Goal: Task Accomplishment & Management: Manage account settings

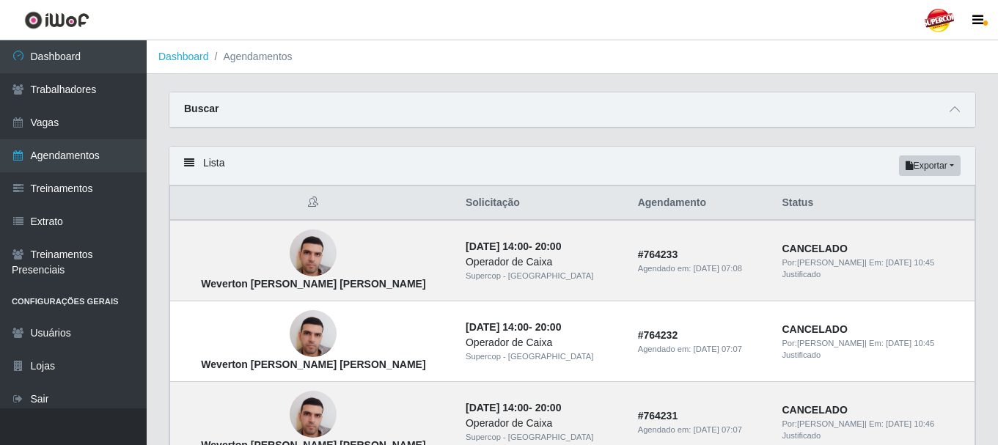
click at [219, 106] on div "Buscar" at bounding box center [572, 109] width 806 height 35
click at [209, 108] on strong "Buscar" at bounding box center [201, 109] width 34 height 12
click at [191, 109] on strong "Buscar" at bounding box center [201, 109] width 34 height 12
click at [186, 169] on div "Lista Exportar PDF Excel" at bounding box center [572, 166] width 806 height 39
click at [182, 163] on div "Lista Exportar PDF Excel" at bounding box center [572, 166] width 806 height 39
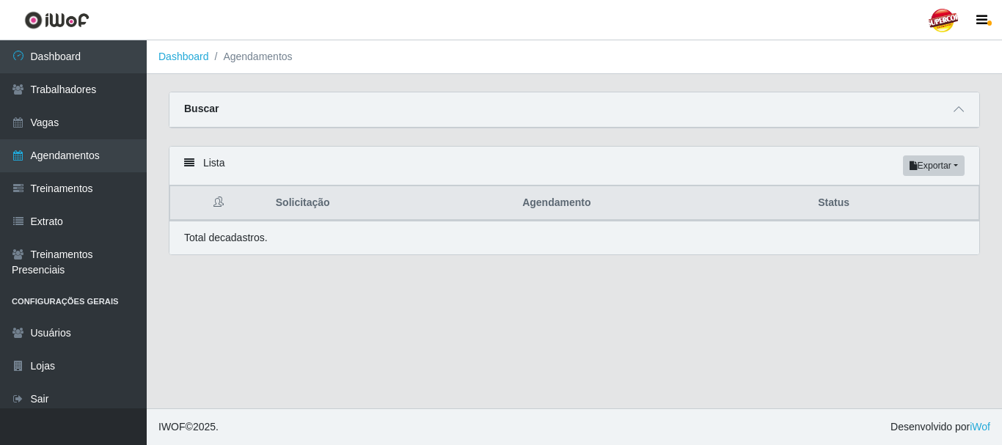
click at [184, 167] on icon at bounding box center [189, 163] width 10 height 10
click at [192, 164] on icon at bounding box center [189, 163] width 10 height 10
click at [206, 117] on div "Buscar" at bounding box center [574, 109] width 810 height 35
click at [205, 112] on strong "Buscar" at bounding box center [201, 109] width 34 height 12
click at [955, 110] on icon at bounding box center [959, 109] width 10 height 10
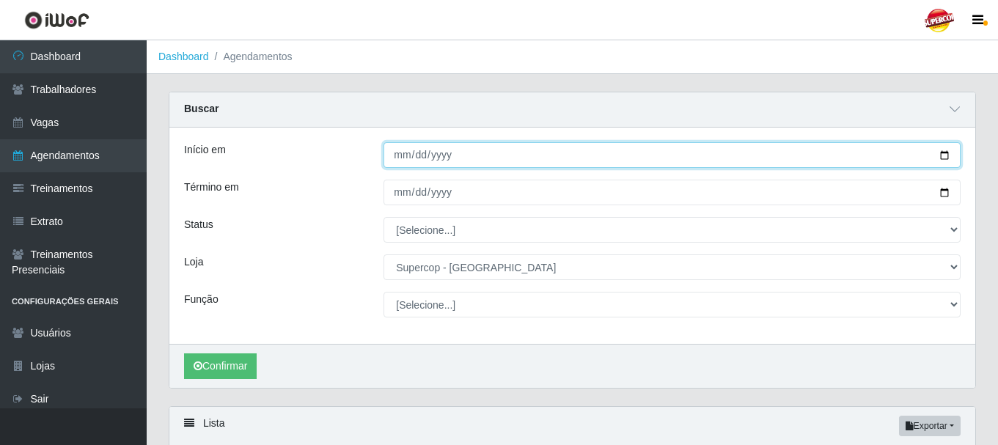
click at [940, 163] on input "[DATE]" at bounding box center [672, 155] width 577 height 26
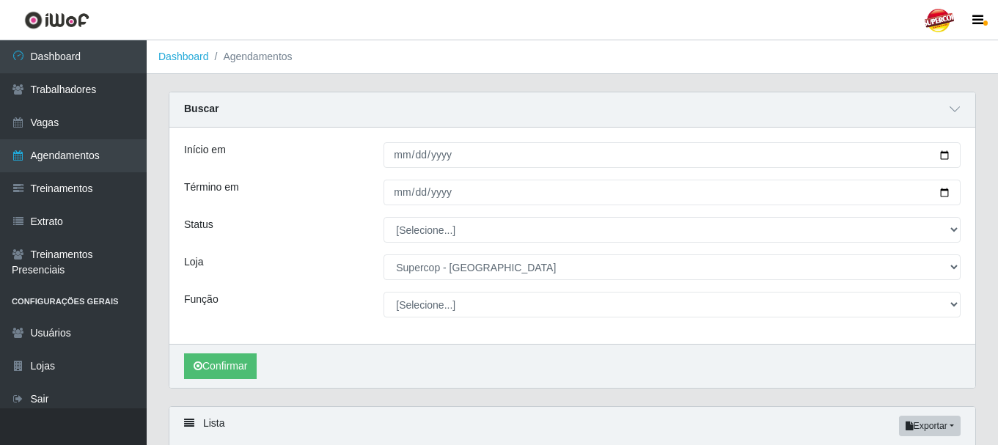
click at [346, 359] on div "Confirmar" at bounding box center [572, 366] width 806 height 44
click at [243, 357] on button "Confirmar" at bounding box center [220, 367] width 73 height 26
click at [229, 357] on button "Confirmar" at bounding box center [220, 367] width 73 height 26
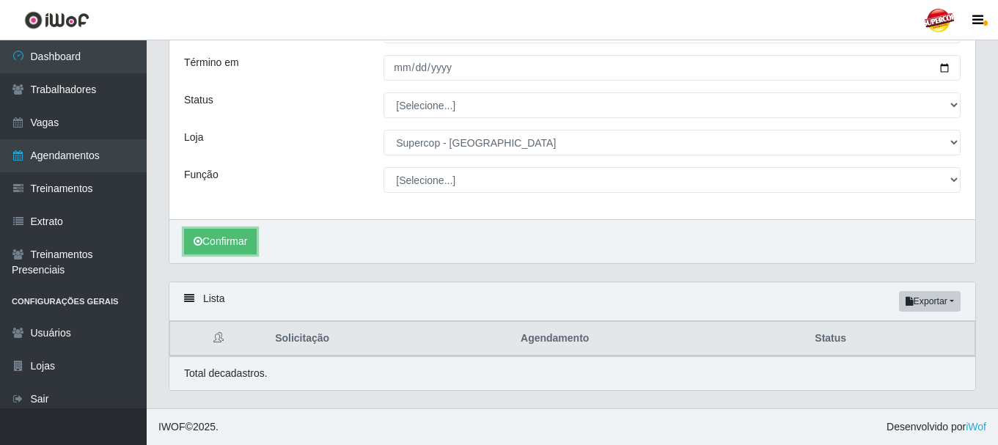
scroll to position [125, 0]
click at [235, 237] on button "Confirmar" at bounding box center [220, 242] width 73 height 26
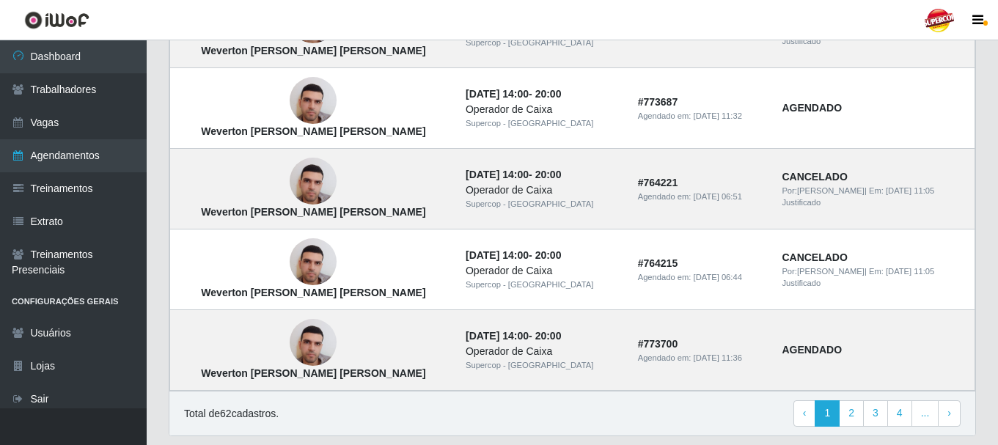
scroll to position [1347, 0]
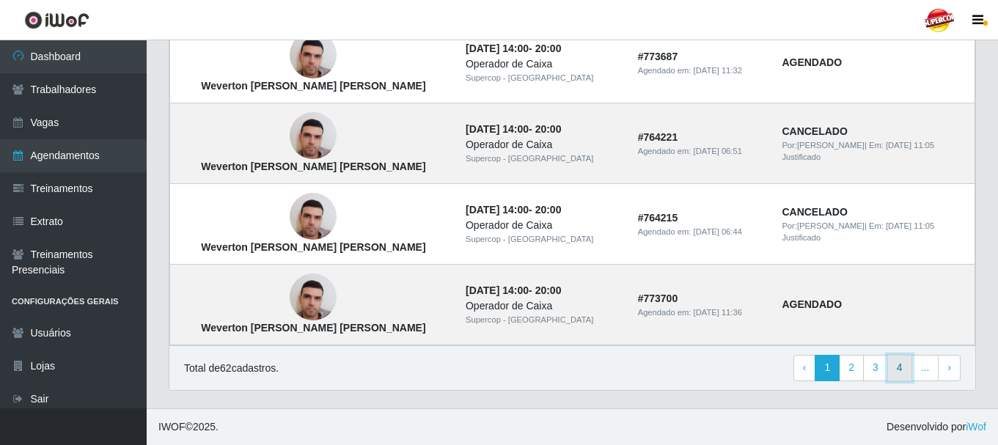
click at [890, 357] on link "4" at bounding box center [900, 368] width 25 height 26
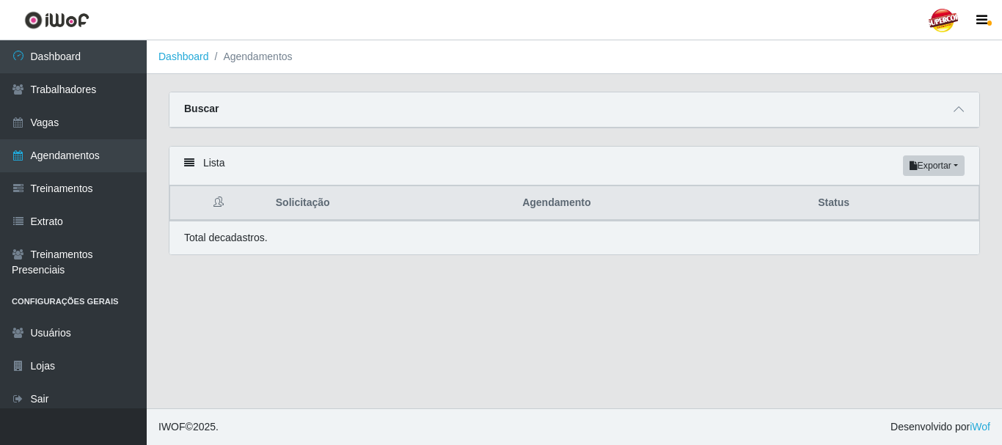
click at [206, 114] on strong "Buscar" at bounding box center [201, 109] width 34 height 12
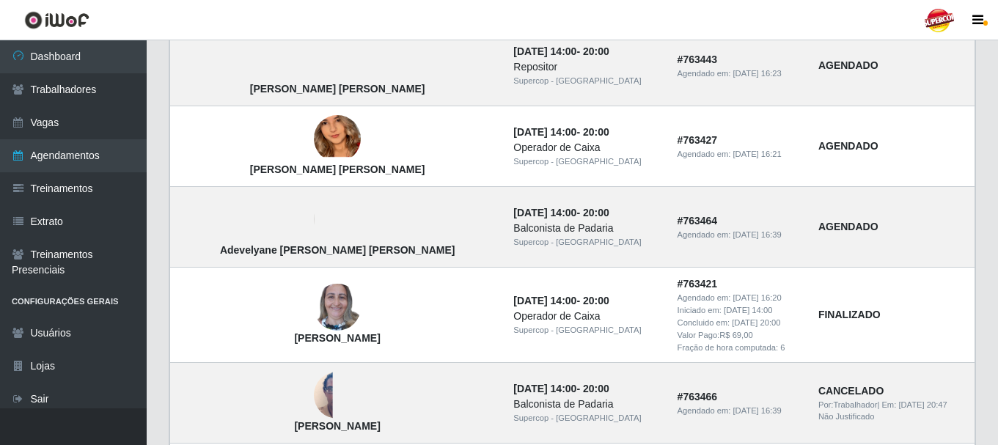
scroll to position [807, 0]
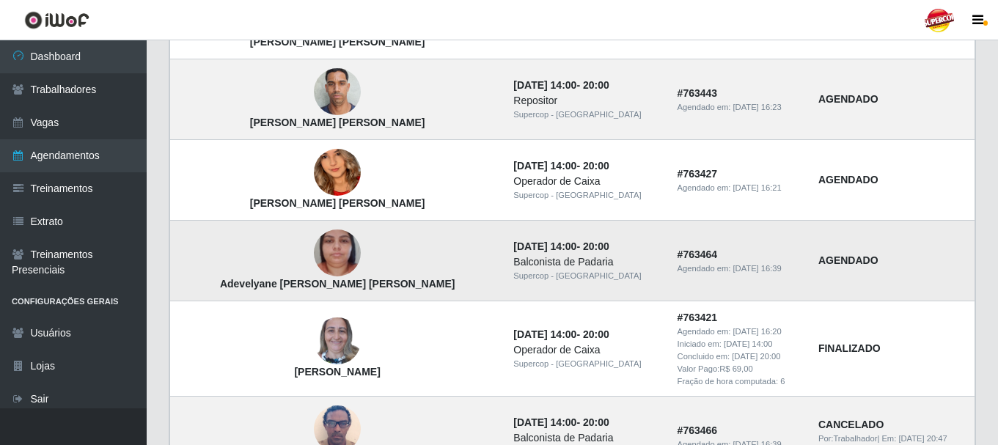
click at [314, 253] on img at bounding box center [337, 254] width 47 height 84
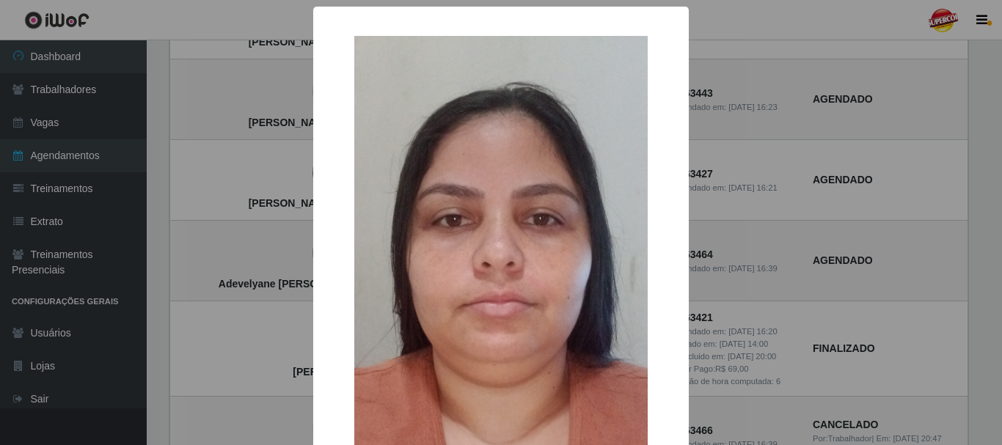
click at [236, 251] on div "× Adevelyane Lopes da Silva OK Cancel" at bounding box center [501, 222] width 1002 height 445
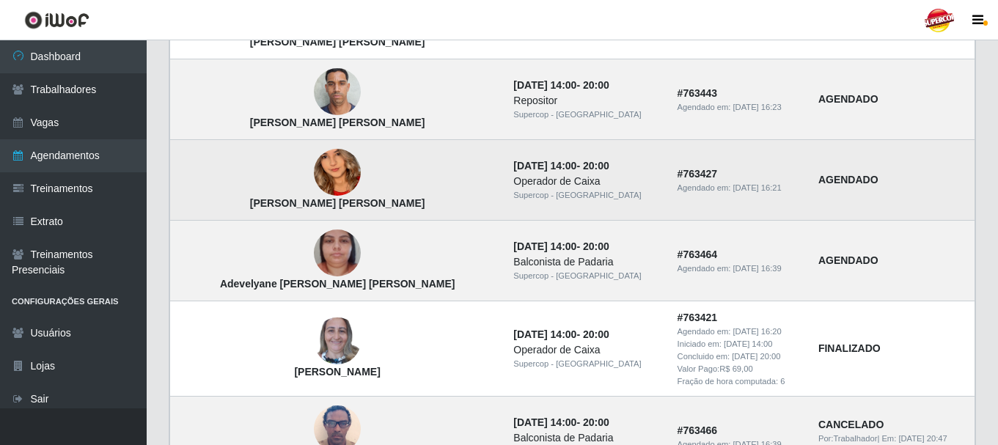
click at [314, 170] on img at bounding box center [337, 173] width 47 height 102
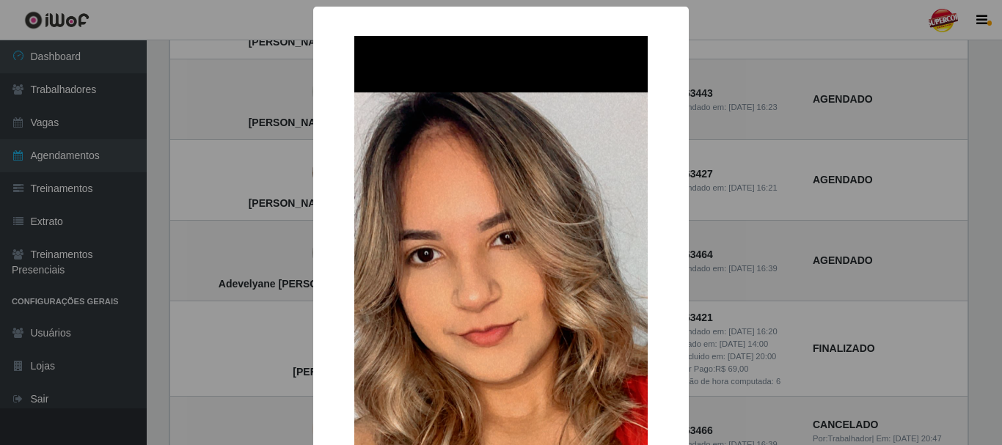
drag, startPoint x: 233, startPoint y: 247, endPoint x: 220, endPoint y: 246, distance: 13.2
click at [233, 247] on div "× Maria Cintia Leopoldino da Silva OK Cancel" at bounding box center [501, 222] width 1002 height 445
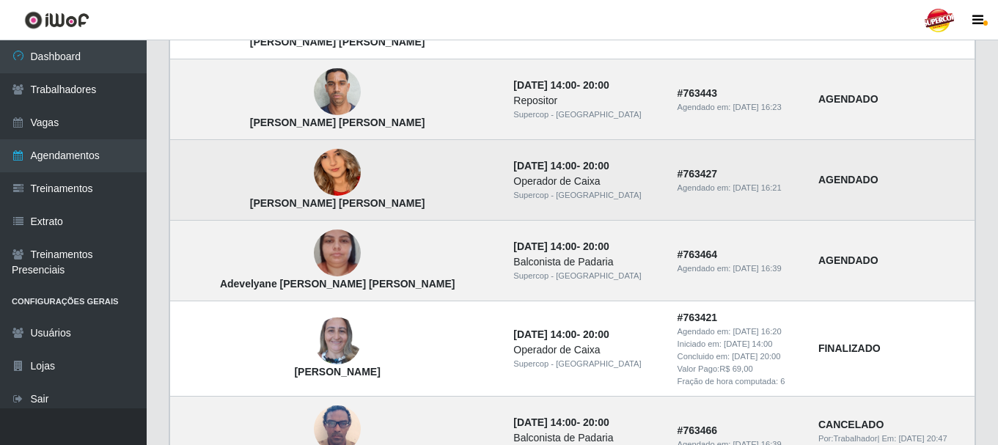
click at [314, 184] on img at bounding box center [337, 173] width 47 height 102
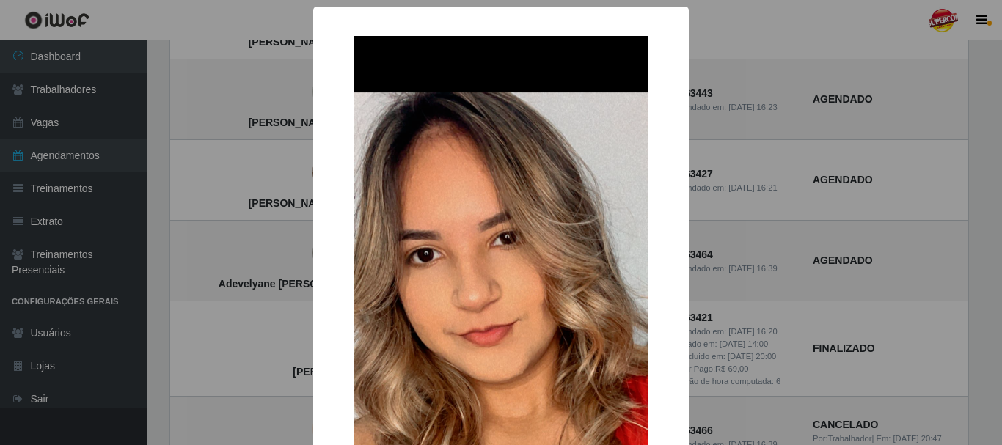
click at [250, 167] on div "× Maria Cintia Leopoldino da Silva OK Cancel" at bounding box center [501, 222] width 1002 height 445
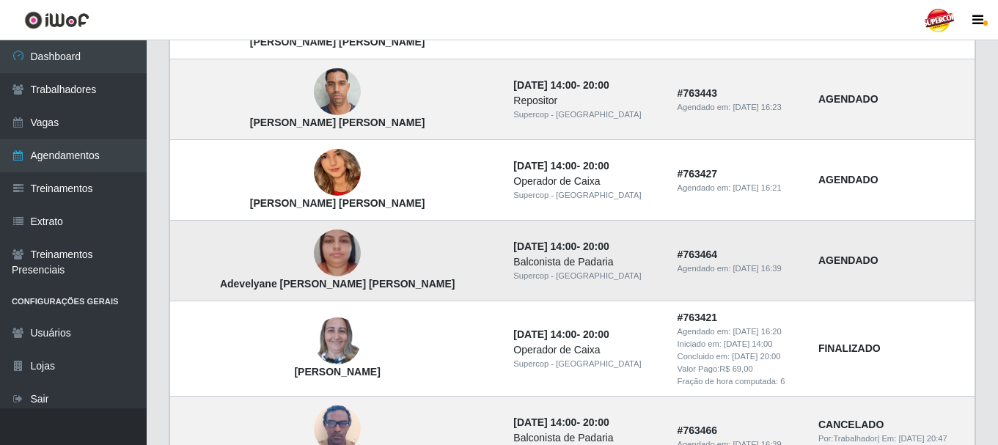
click at [314, 256] on img at bounding box center [337, 254] width 47 height 84
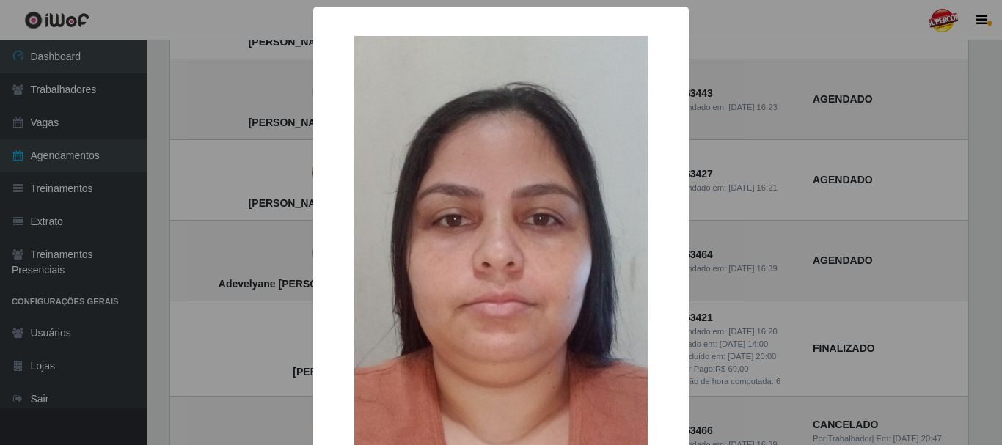
click at [245, 255] on div "× Adevelyane Lopes da Silva OK Cancel" at bounding box center [501, 222] width 1002 height 445
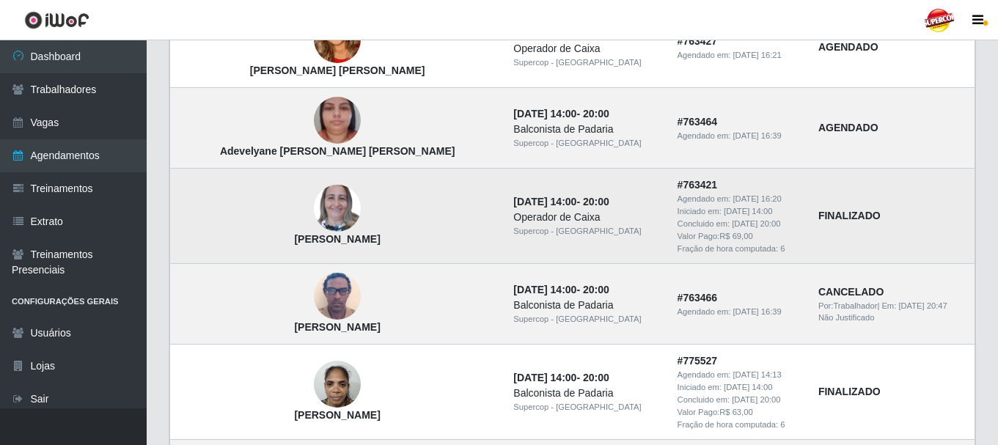
scroll to position [954, 0]
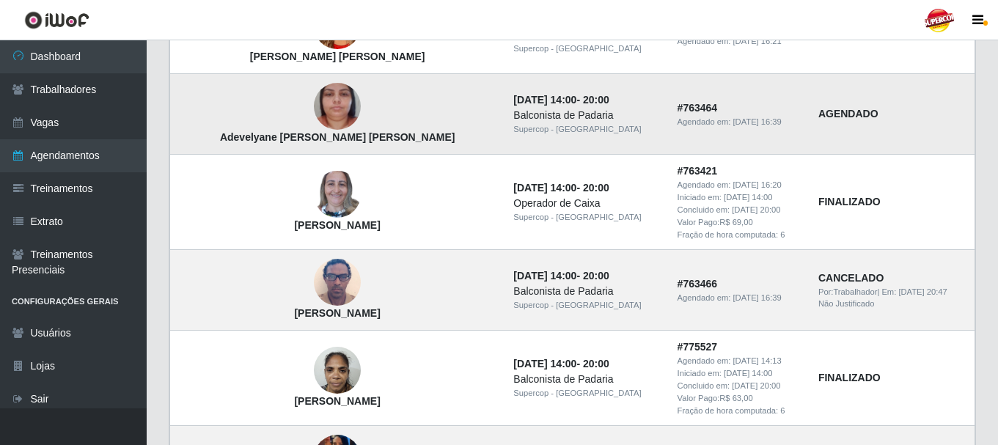
click at [314, 103] on img at bounding box center [337, 107] width 47 height 84
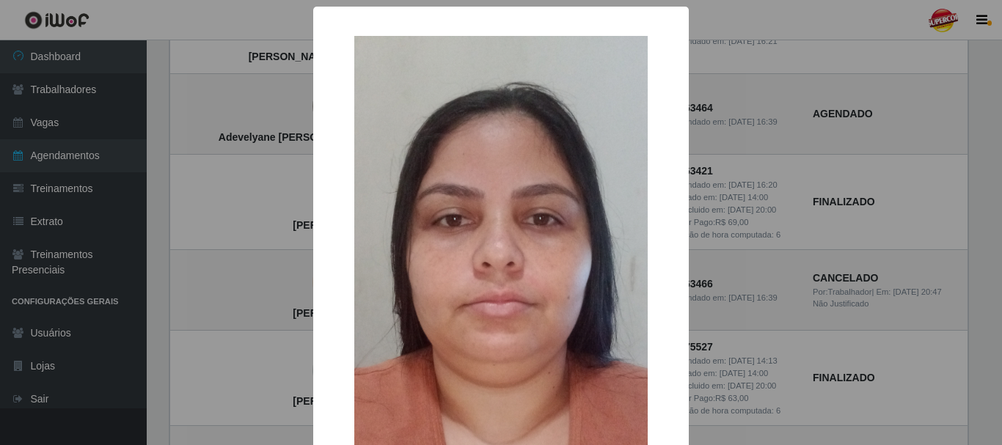
click at [213, 231] on div "× Adevelyane Lopes da Silva OK Cancel" at bounding box center [501, 222] width 1002 height 445
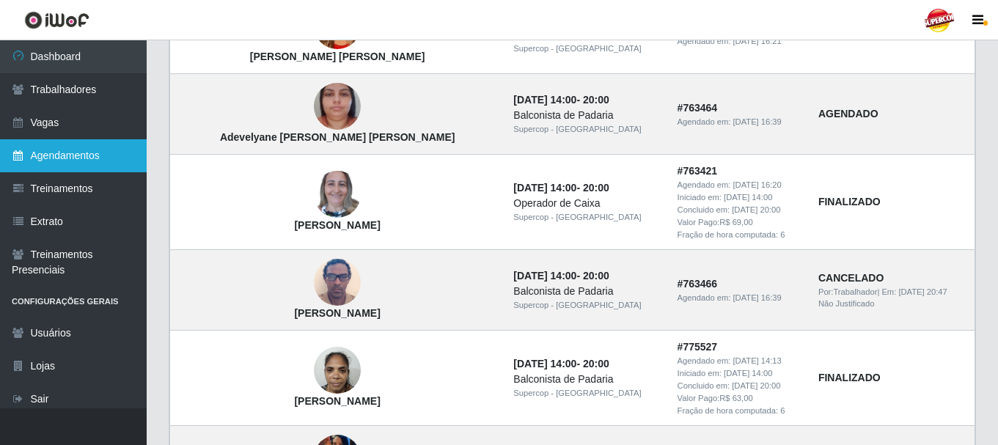
click at [54, 157] on link "Agendamentos" at bounding box center [73, 155] width 147 height 33
click at [34, 158] on link "Agendamentos" at bounding box center [73, 155] width 147 height 33
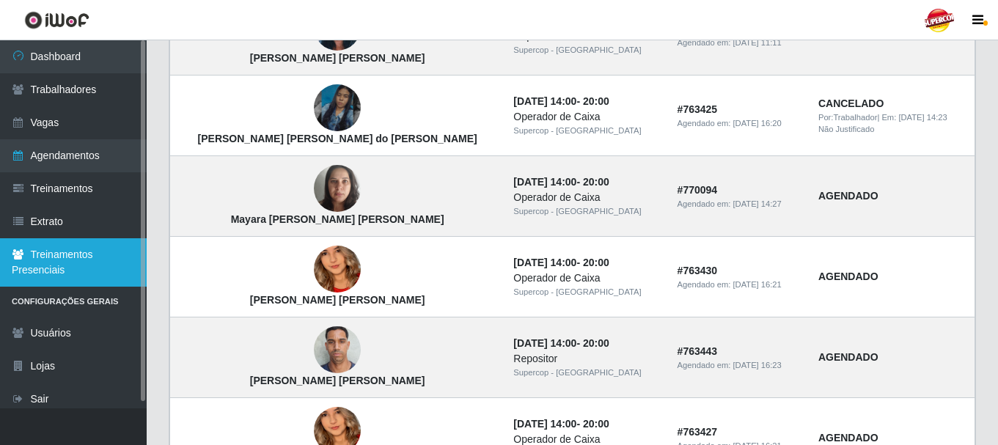
scroll to position [514, 0]
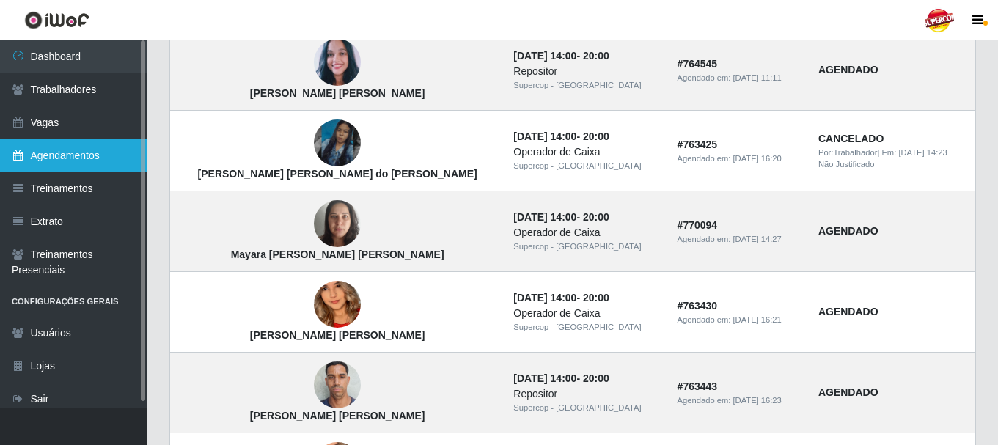
click at [21, 156] on icon at bounding box center [18, 155] width 13 height 10
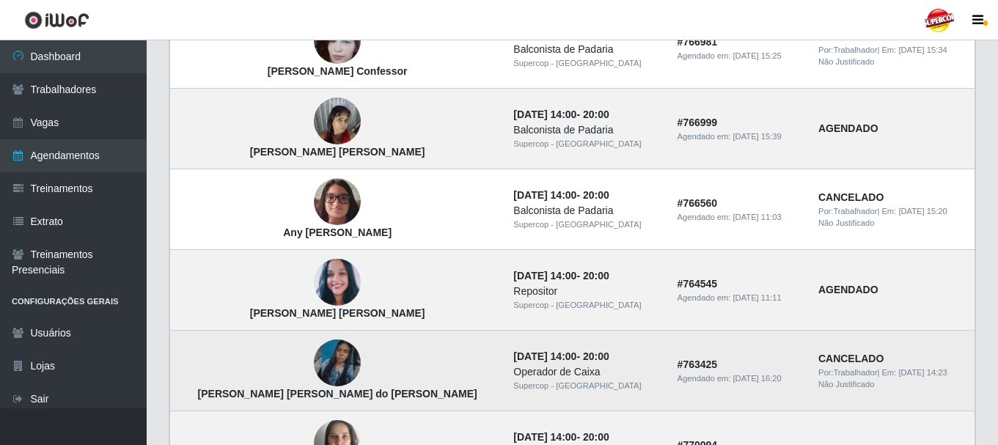
scroll to position [0, 0]
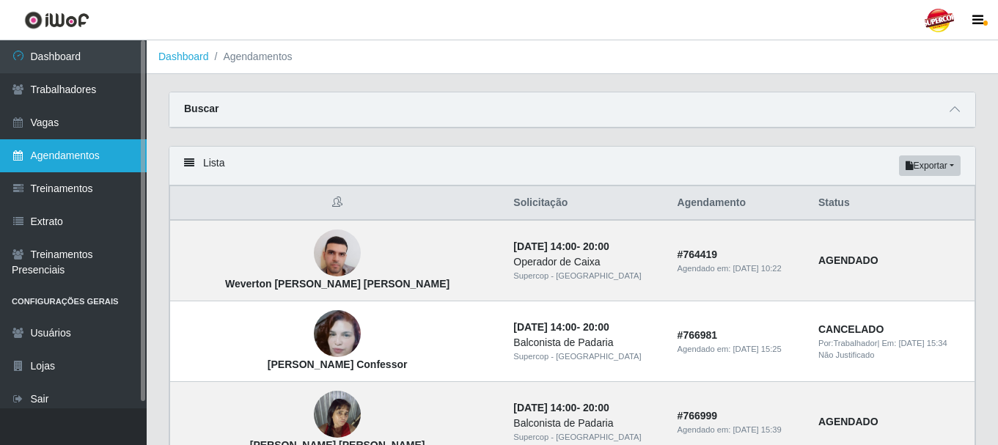
click at [19, 158] on icon at bounding box center [18, 155] width 13 height 10
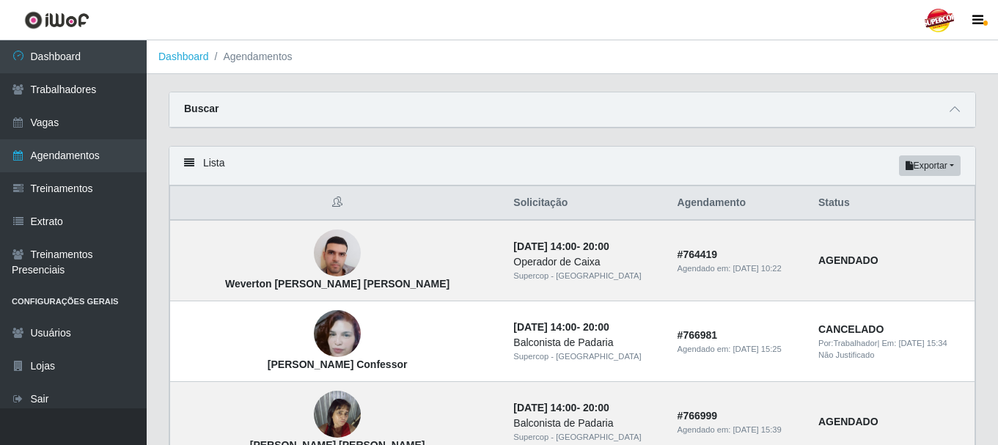
click at [184, 162] on icon at bounding box center [189, 163] width 10 height 10
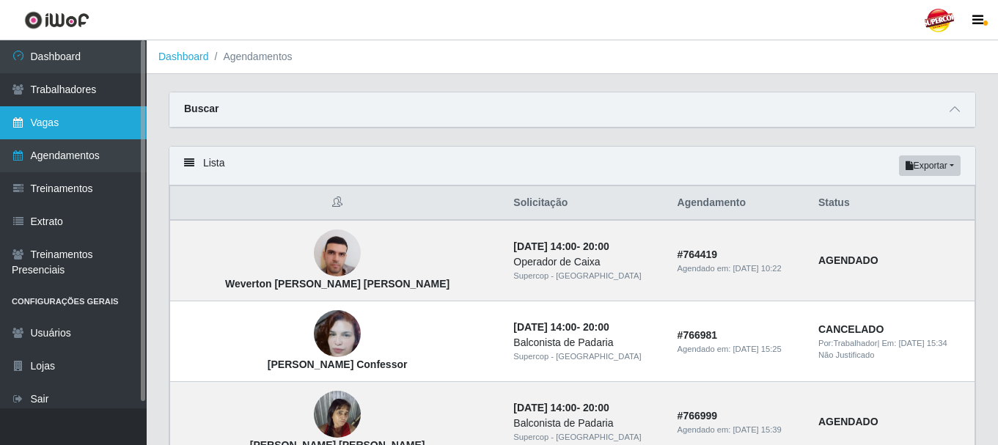
click at [70, 125] on link "Vagas" at bounding box center [73, 122] width 147 height 33
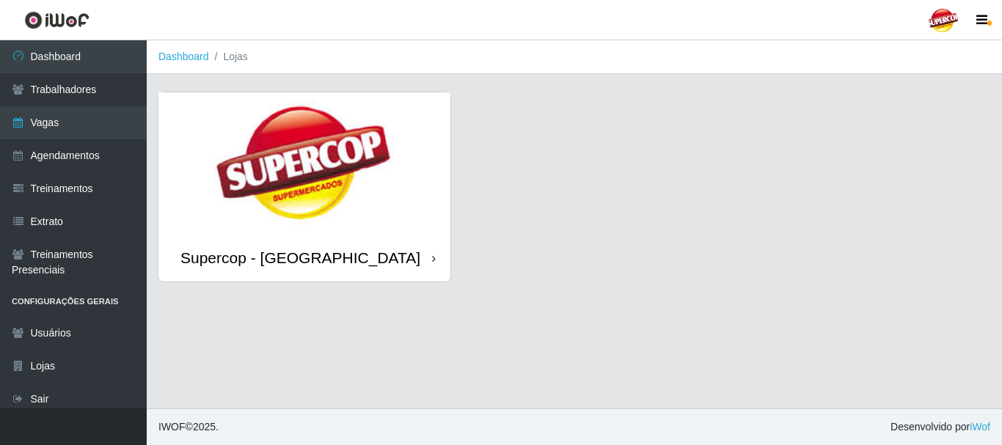
click at [431, 261] on div "Supercop - [GEOGRAPHIC_DATA]" at bounding box center [304, 258] width 292 height 48
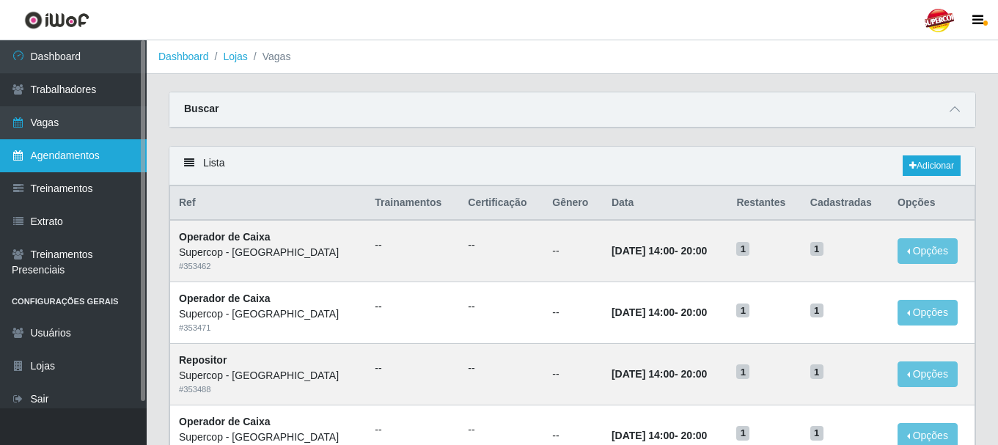
click at [41, 156] on link "Agendamentos" at bounding box center [73, 155] width 147 height 33
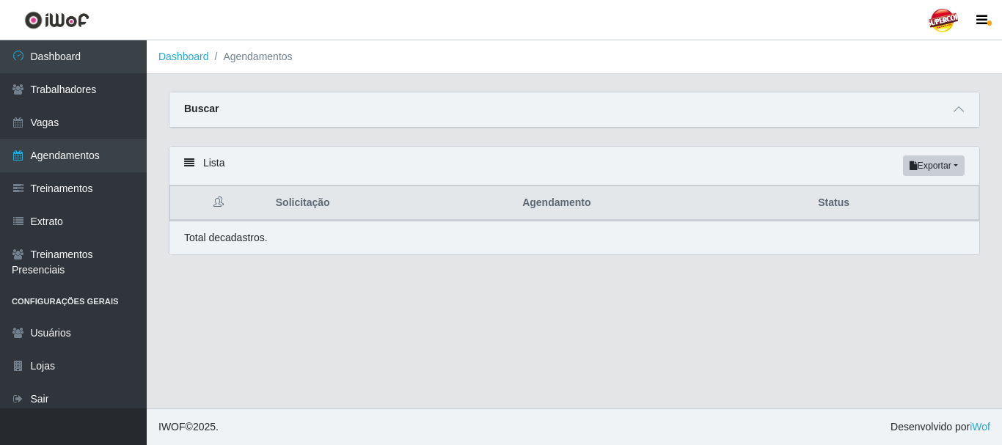
click at [192, 159] on icon at bounding box center [189, 163] width 10 height 10
click at [966, 112] on span at bounding box center [959, 109] width 18 height 17
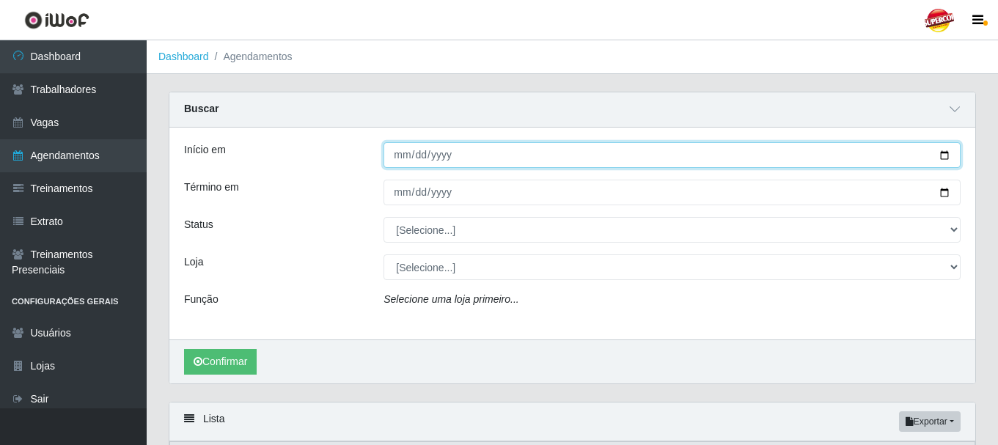
click at [788, 156] on input "Início em" at bounding box center [672, 155] width 577 height 26
click at [950, 155] on input "Início em" at bounding box center [672, 155] width 577 height 26
type input "2025-10-13"
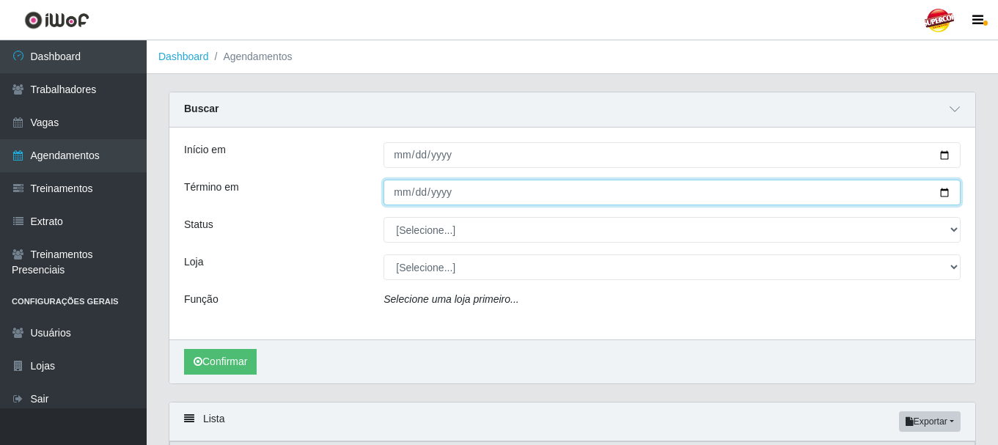
click at [946, 190] on input "Término em" at bounding box center [672, 193] width 577 height 26
type input "2025-10-13"
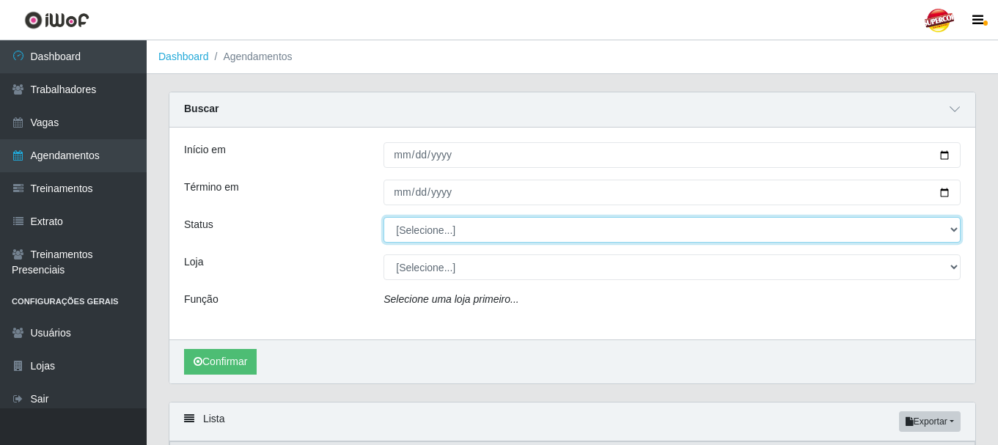
click at [959, 227] on select "[Selecione...] AGENDADO AGUARDANDO LIBERAR EM ANDAMENTO EM REVISÃO FINALIZADO C…" at bounding box center [672, 230] width 577 height 26
click at [384, 218] on select "[Selecione...] AGENDADO AGUARDANDO LIBERAR EM ANDAMENTO EM REVISÃO FINALIZADO C…" at bounding box center [672, 230] width 577 height 26
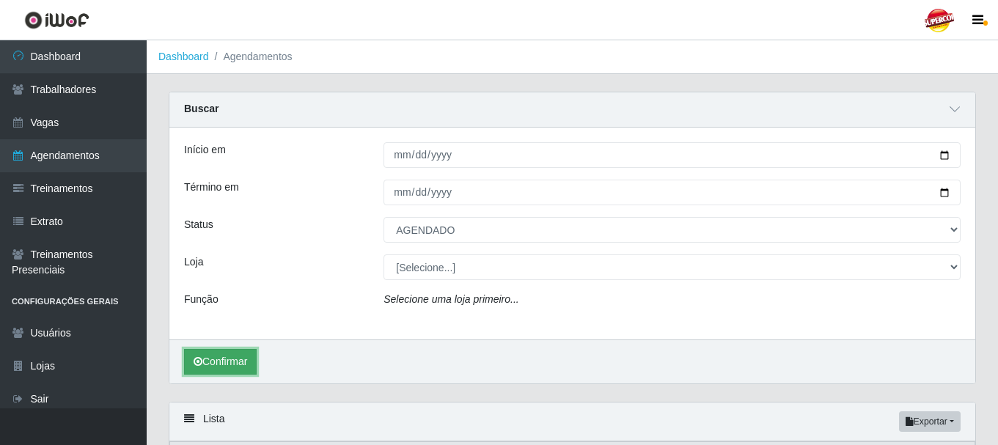
click at [252, 362] on button "Confirmar" at bounding box center [220, 362] width 73 height 26
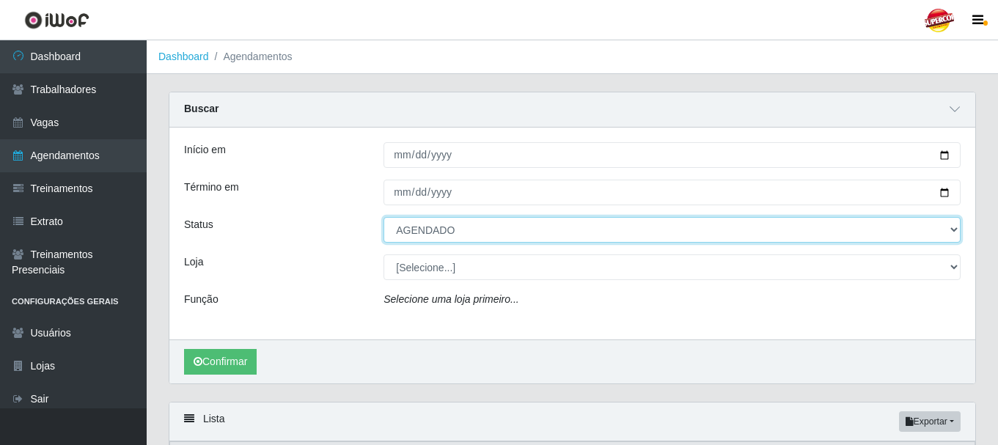
click at [954, 233] on select "[Selecione...] AGENDADO AGUARDANDO LIBERAR EM ANDAMENTO EM REVISÃO FINALIZADO C…" at bounding box center [672, 230] width 577 height 26
click at [384, 218] on select "[Selecione...] AGENDADO AGUARDANDO LIBERAR EM ANDAMENTO EM REVISÃO FINALIZADO C…" at bounding box center [672, 230] width 577 height 26
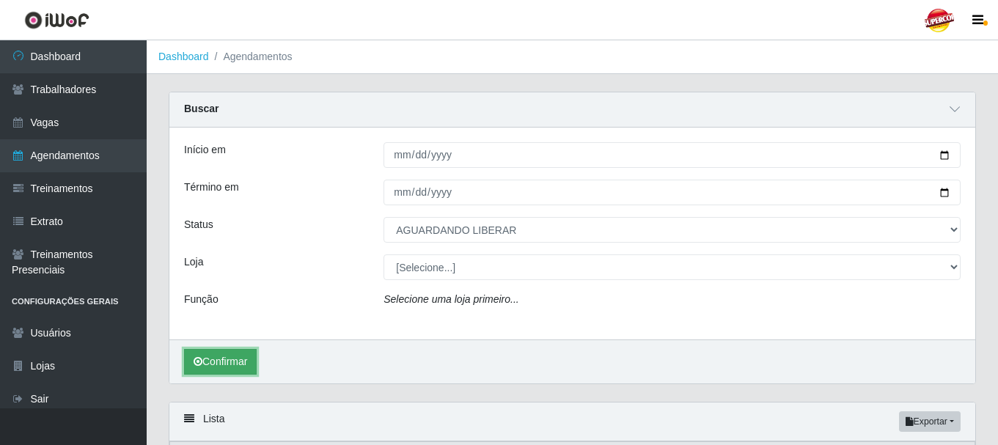
click at [246, 362] on button "Confirmar" at bounding box center [220, 362] width 73 height 26
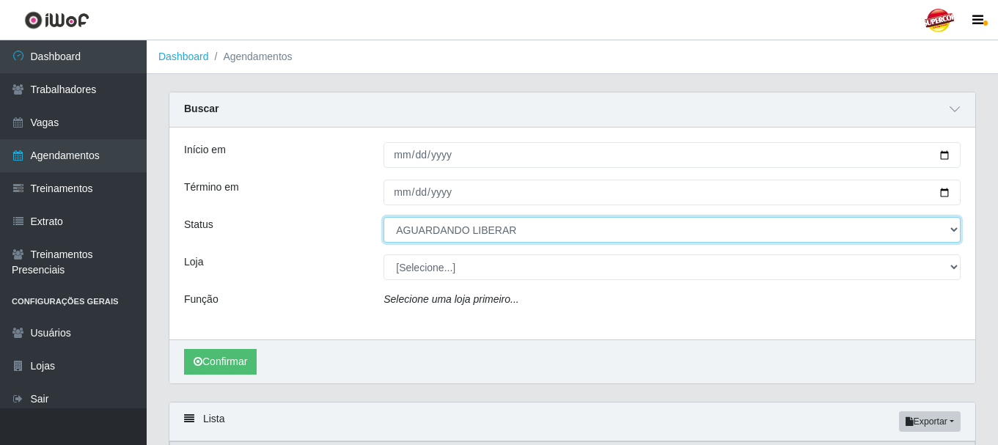
click at [957, 233] on select "[Selecione...] AGENDADO AGUARDANDO LIBERAR EM ANDAMENTO EM REVISÃO FINALIZADO C…" at bounding box center [672, 230] width 577 height 26
select select "AGENDADO"
click at [384, 218] on select "[Selecione...] AGENDADO AGUARDANDO LIBERAR EM ANDAMENTO EM REVISÃO FINALIZADO C…" at bounding box center [672, 230] width 577 height 26
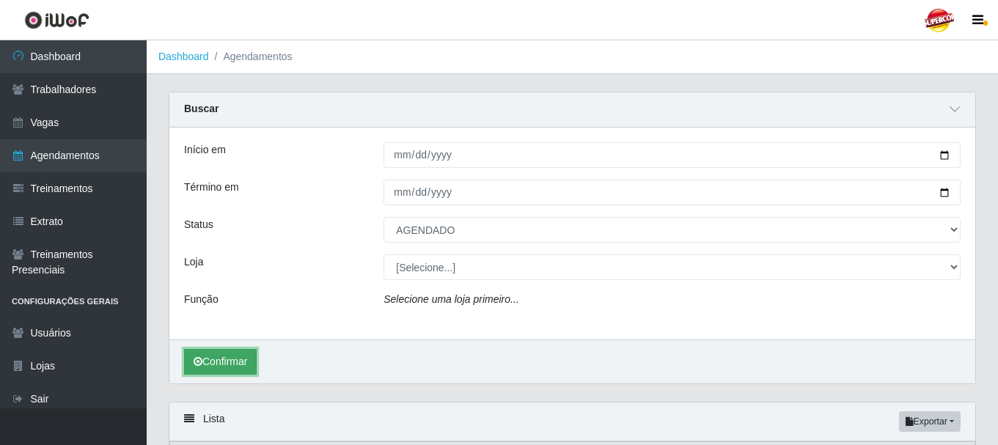
click at [227, 365] on button "Confirmar" at bounding box center [220, 362] width 73 height 26
click at [213, 367] on button "Confirmar" at bounding box center [220, 362] width 73 height 26
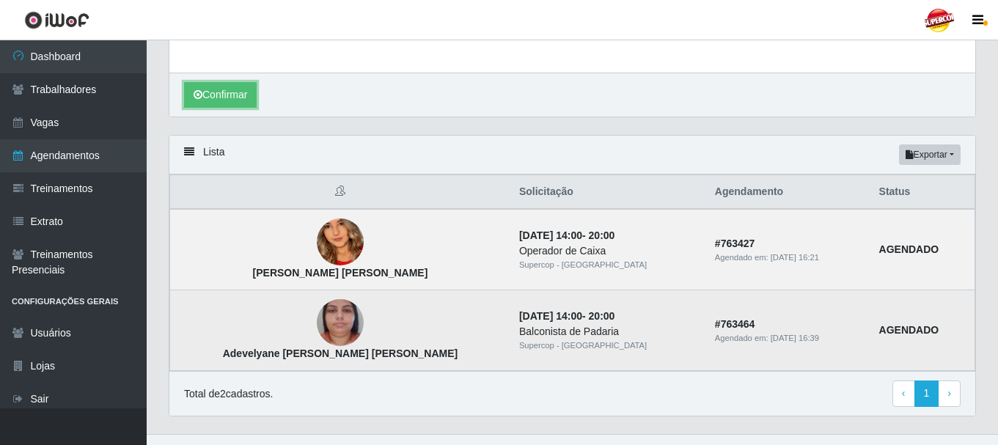
scroll to position [268, 0]
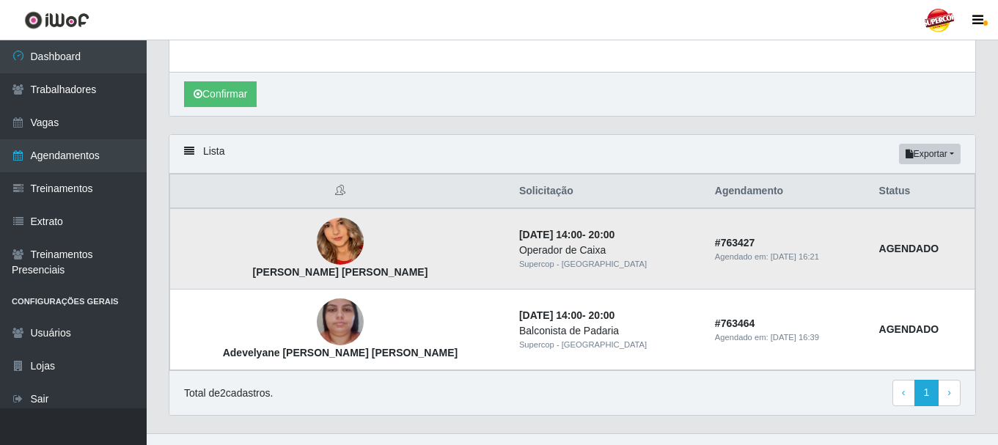
click at [317, 250] on img at bounding box center [340, 242] width 47 height 102
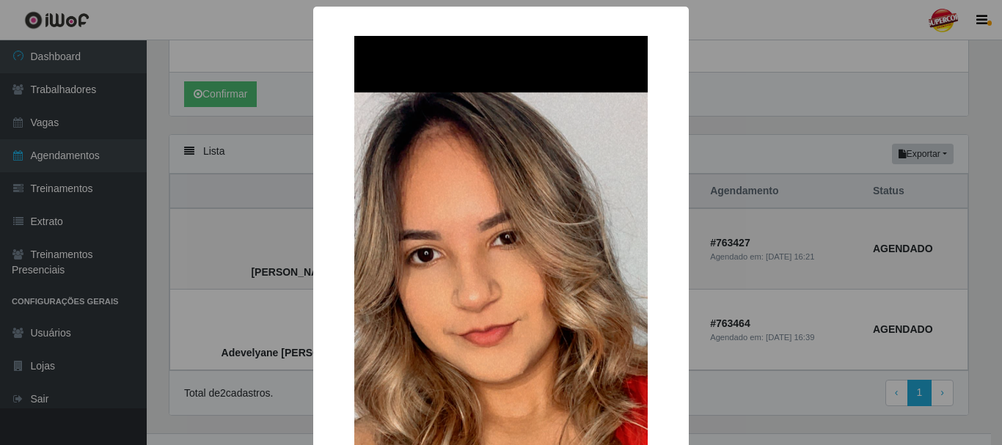
click at [750, 92] on div "× Maria Cintia Leopoldino da Silva OK Cancel" at bounding box center [501, 222] width 1002 height 445
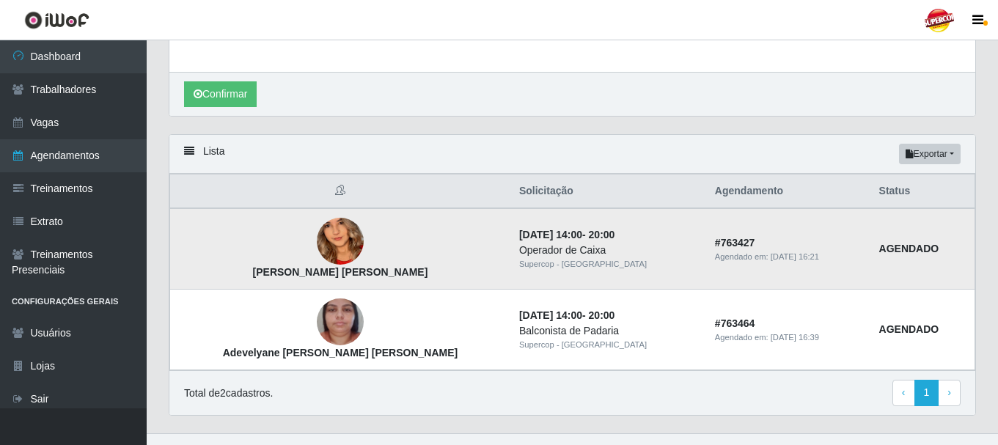
click at [897, 254] on strong "AGENDADO" at bounding box center [910, 249] width 60 height 12
click at [382, 398] on div "Total de 2 cadastros. ‹ Previous 1 › Next" at bounding box center [572, 393] width 777 height 26
click at [209, 98] on button "Confirmar" at bounding box center [220, 94] width 73 height 26
click at [949, 156] on button "Exportar" at bounding box center [930, 154] width 62 height 21
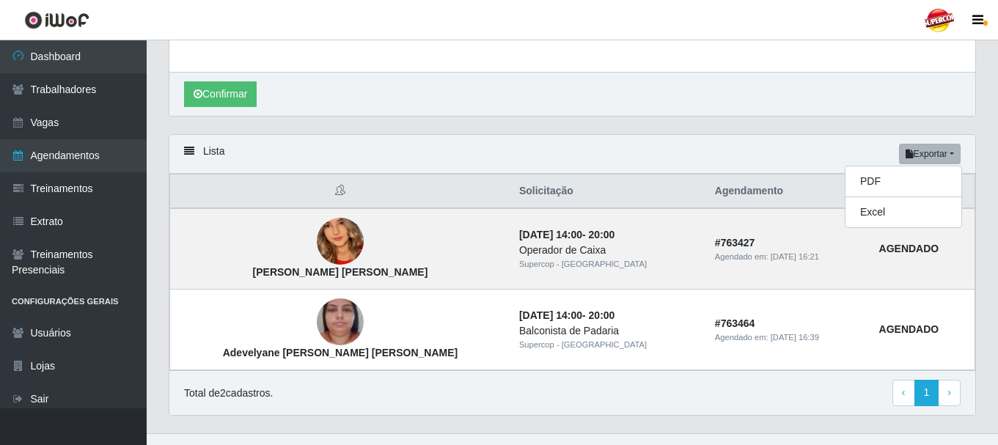
click at [775, 139] on div "Lista Exportar PDF Excel" at bounding box center [572, 154] width 806 height 39
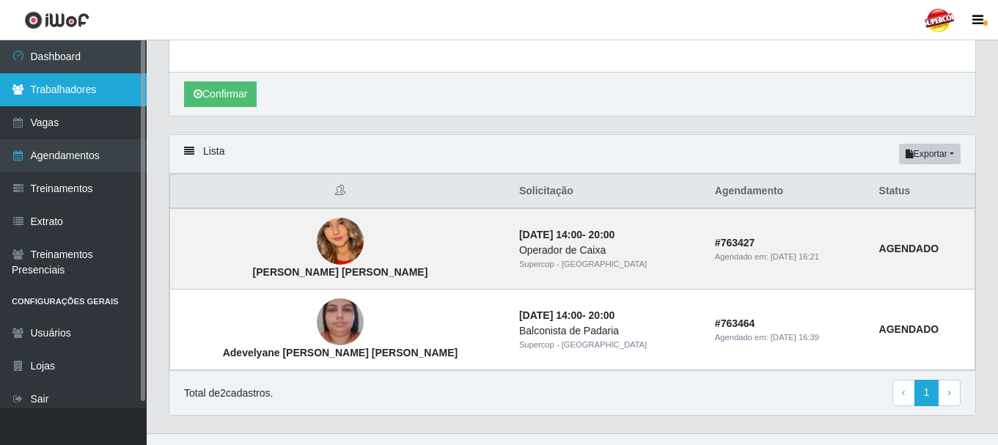
click at [45, 81] on link "Trabalhadores" at bounding box center [73, 89] width 147 height 33
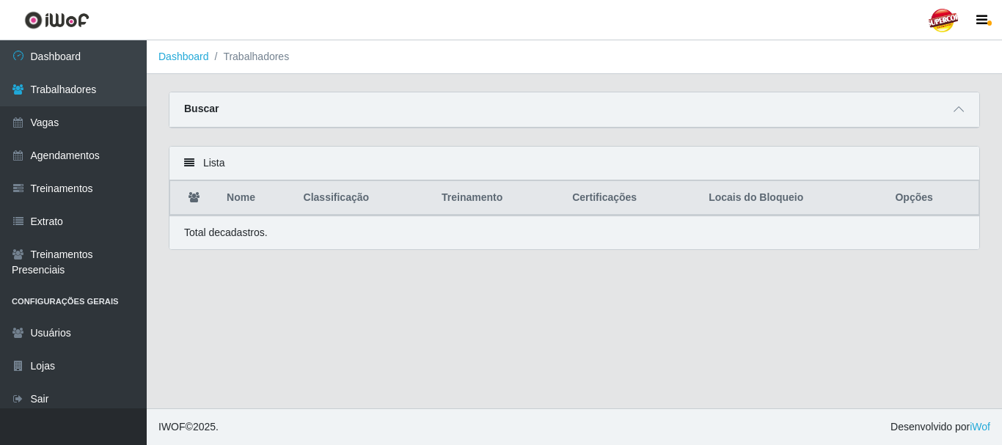
click at [194, 164] on div "Lista" at bounding box center [574, 164] width 810 height 34
click at [187, 165] on icon at bounding box center [189, 163] width 10 height 10
click at [962, 114] on icon at bounding box center [959, 109] width 10 height 10
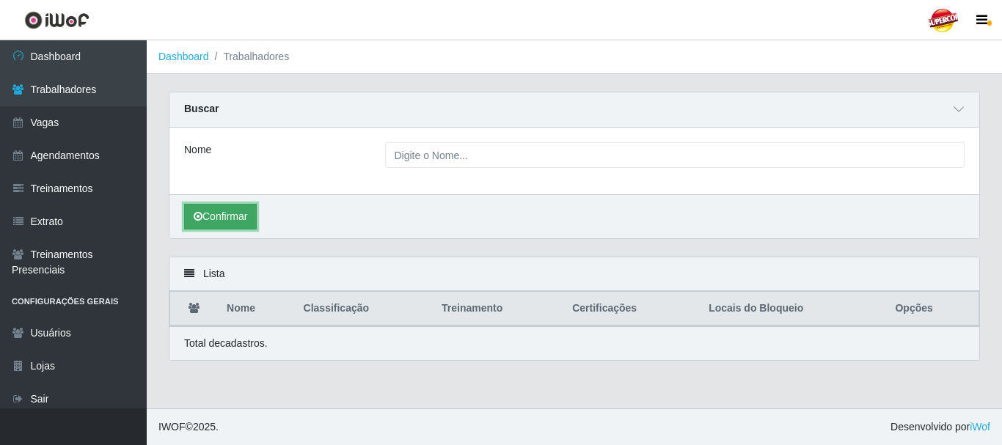
click at [237, 217] on button "Confirmar" at bounding box center [220, 217] width 73 height 26
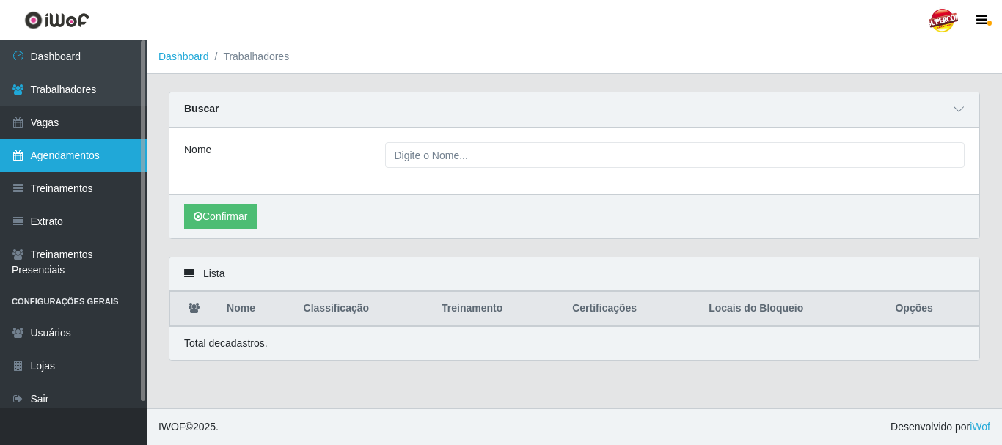
click at [34, 153] on link "Agendamentos" at bounding box center [73, 155] width 147 height 33
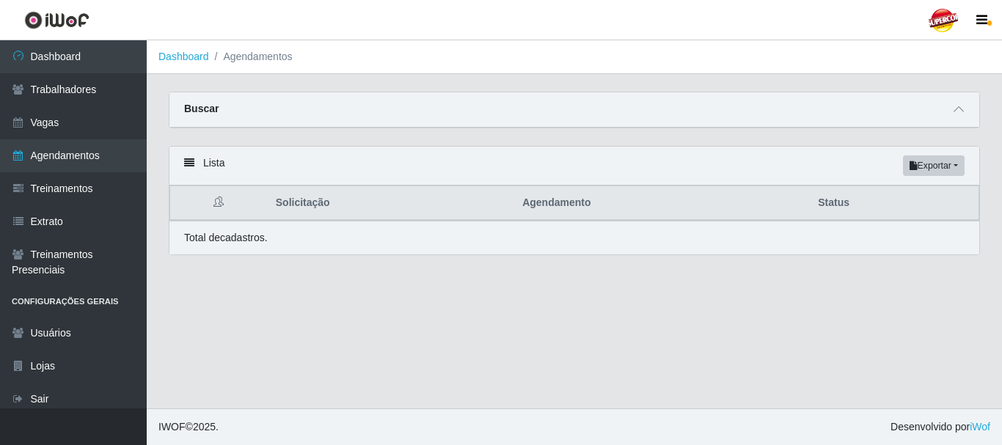
click at [948, 111] on div "Buscar" at bounding box center [574, 109] width 810 height 35
click at [957, 113] on icon at bounding box center [959, 109] width 10 height 10
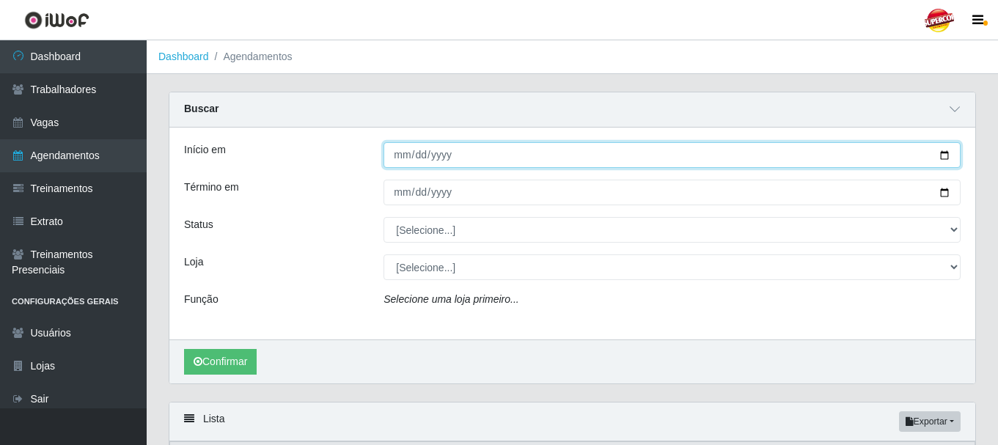
click at [946, 158] on input "Início em" at bounding box center [672, 155] width 577 height 26
type input "2025-10-13"
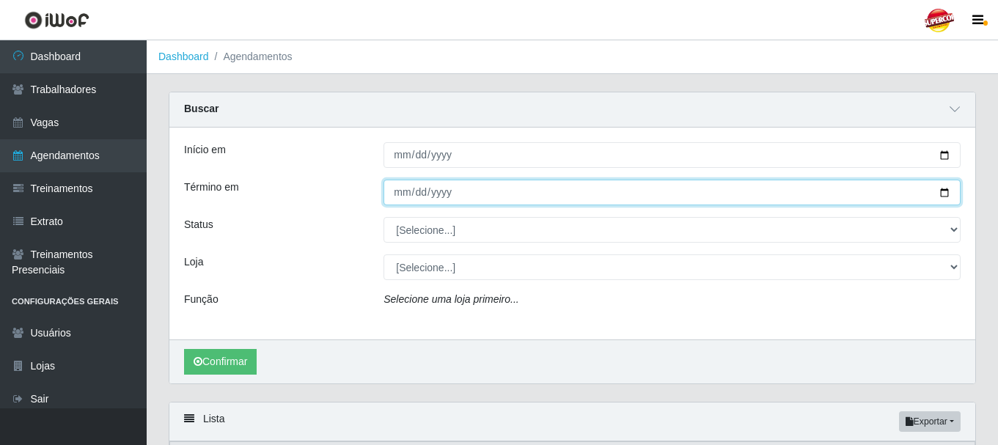
click at [943, 194] on input "Término em" at bounding box center [672, 193] width 577 height 26
type input "2025-10-13"
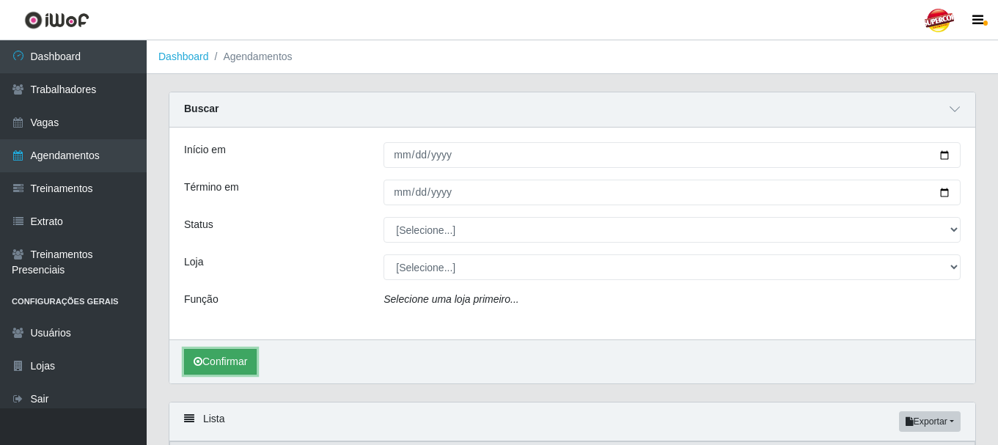
click at [235, 359] on button "Confirmar" at bounding box center [220, 362] width 73 height 26
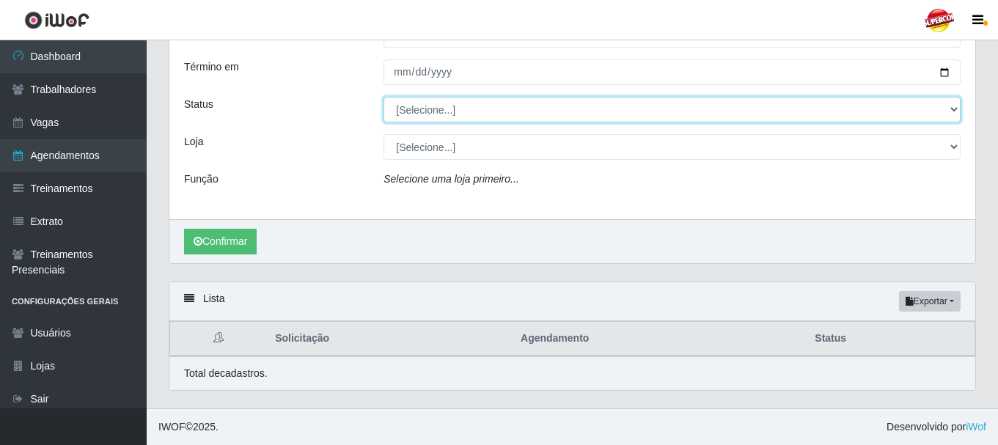
click at [491, 106] on select "[Selecione...] AGENDADO AGUARDANDO LIBERAR EM ANDAMENTO EM REVISÃO FINALIZADO C…" at bounding box center [672, 110] width 577 height 26
select select "AGENDADO"
click at [384, 97] on select "[Selecione...] AGENDADO AGUARDANDO LIBERAR EM ANDAMENTO EM REVISÃO FINALIZADO C…" at bounding box center [672, 110] width 577 height 26
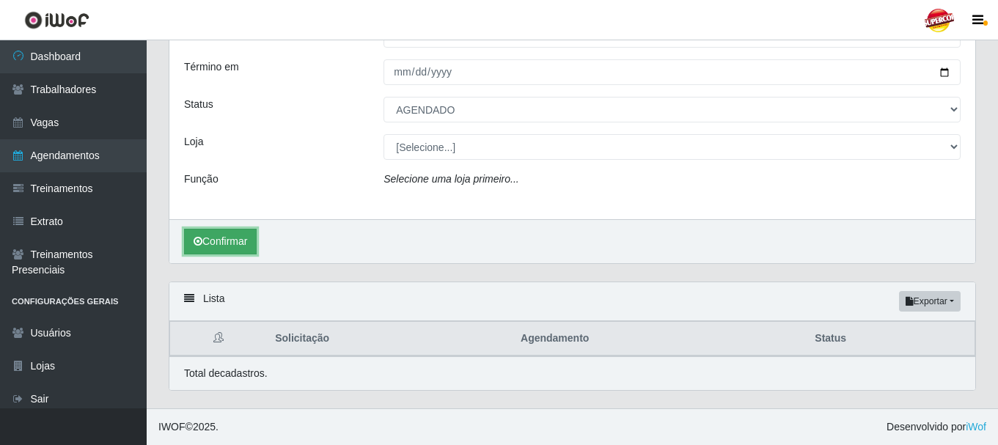
click at [227, 244] on button "Confirmar" at bounding box center [220, 242] width 73 height 26
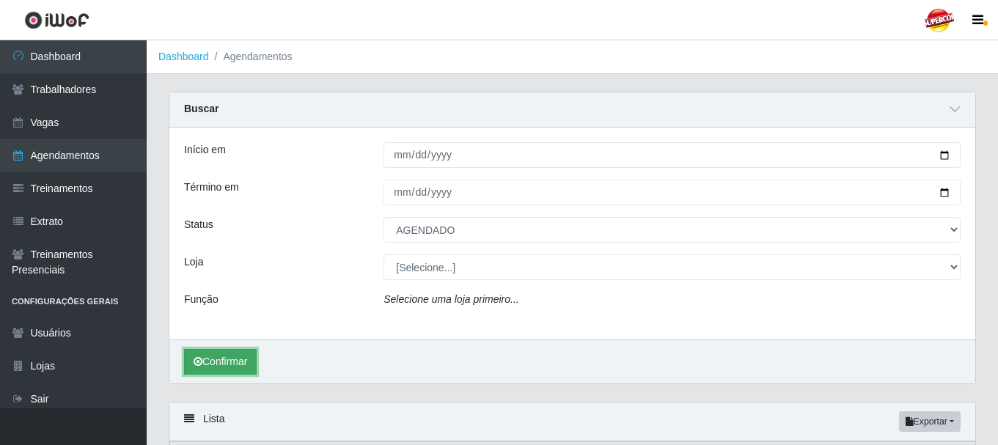
click at [222, 362] on button "Confirmar" at bounding box center [220, 362] width 73 height 26
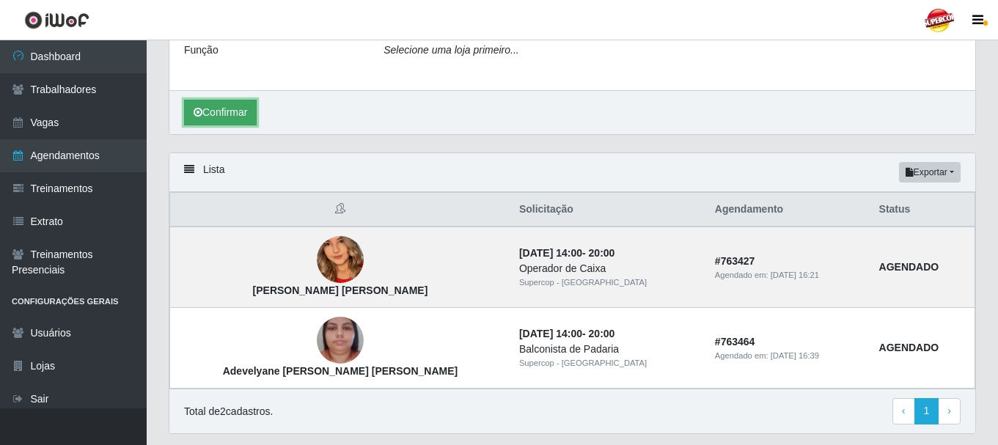
scroll to position [293, 0]
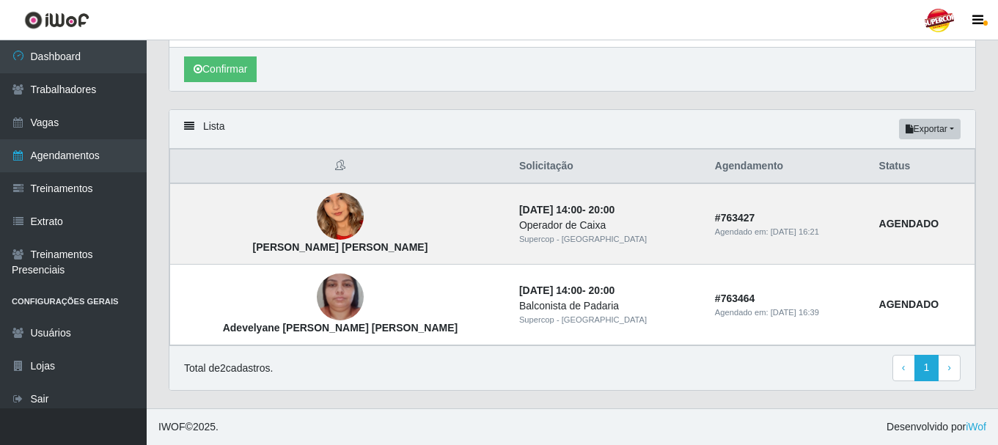
click at [335, 166] on icon at bounding box center [340, 165] width 10 height 10
click at [191, 125] on icon at bounding box center [189, 126] width 10 height 10
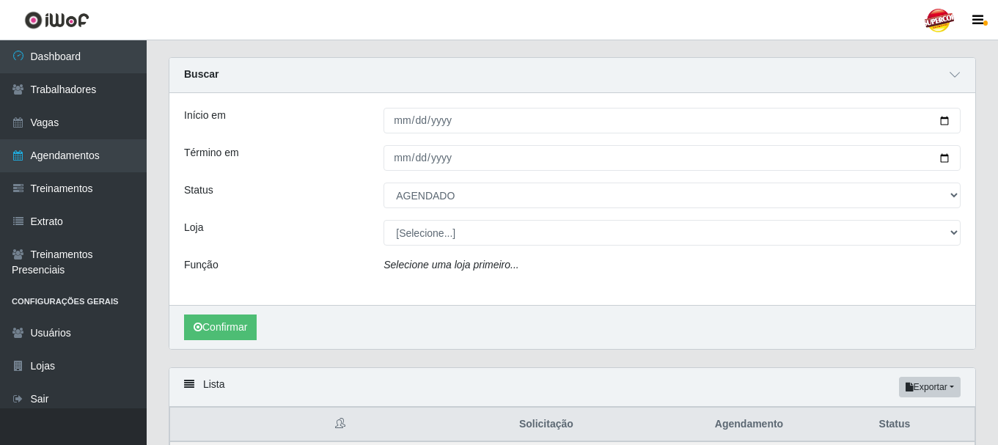
scroll to position [0, 0]
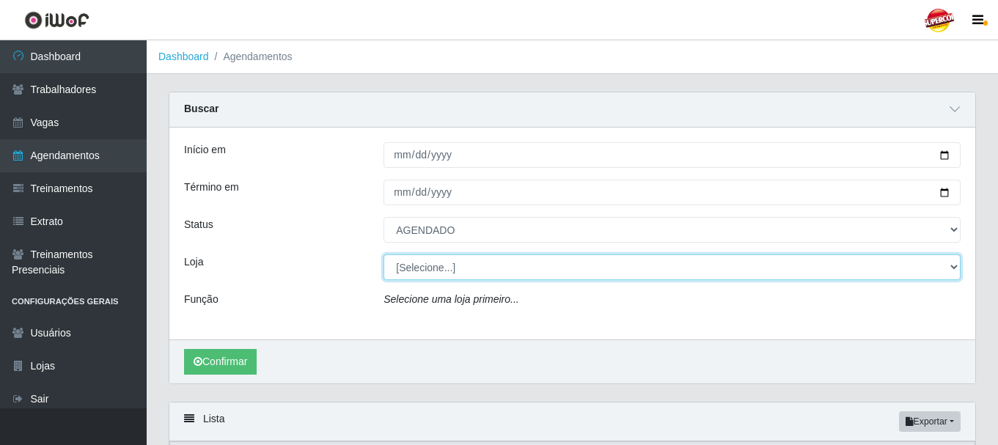
drag, startPoint x: 948, startPoint y: 268, endPoint x: 931, endPoint y: 268, distance: 16.9
click at [948, 268] on select "[Selecione...] Supercop - São Francisco" at bounding box center [672, 268] width 577 height 26
select select "522"
click at [384, 255] on select "[Selecione...] Supercop - São Francisco" at bounding box center [672, 268] width 577 height 26
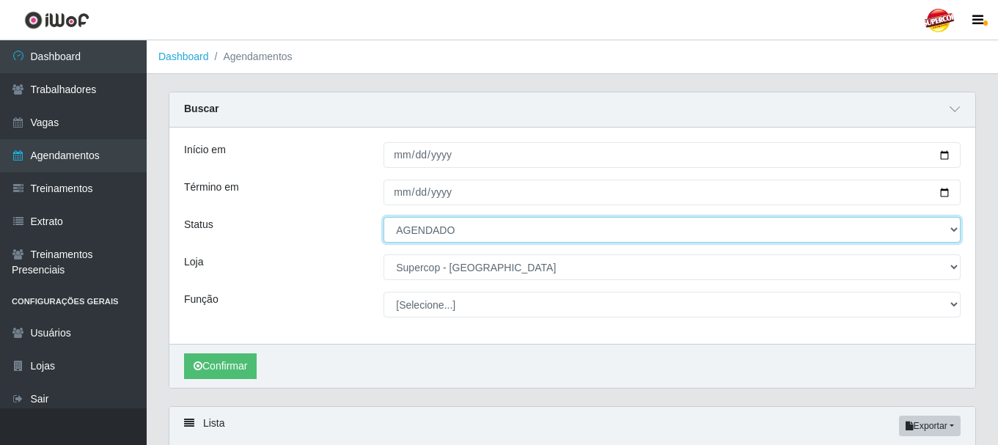
click at [465, 228] on select "[Selecione...] AGENDADO AGUARDANDO LIBERAR EM ANDAMENTO EM REVISÃO FINALIZADO C…" at bounding box center [672, 230] width 577 height 26
click at [384, 218] on select "[Selecione...] AGENDADO AGUARDANDO LIBERAR EM ANDAMENTO EM REVISÃO FINALIZADO C…" at bounding box center [672, 230] width 577 height 26
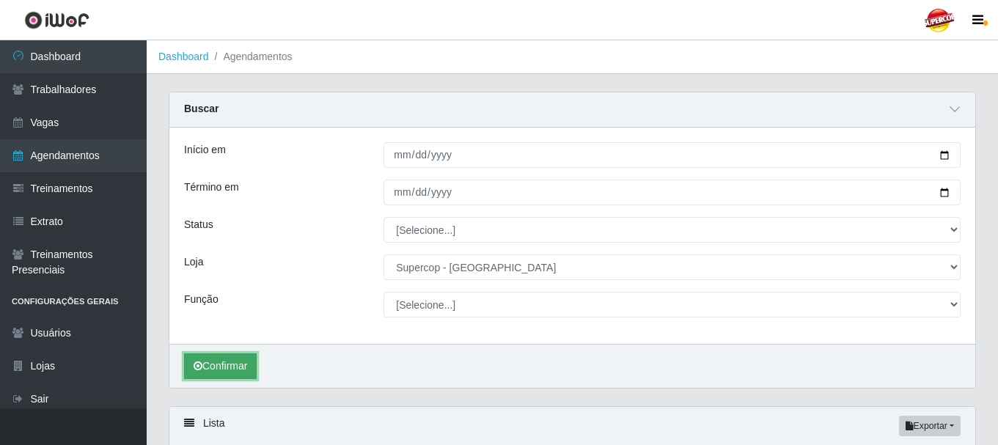
click at [233, 369] on button "Confirmar" at bounding box center [220, 367] width 73 height 26
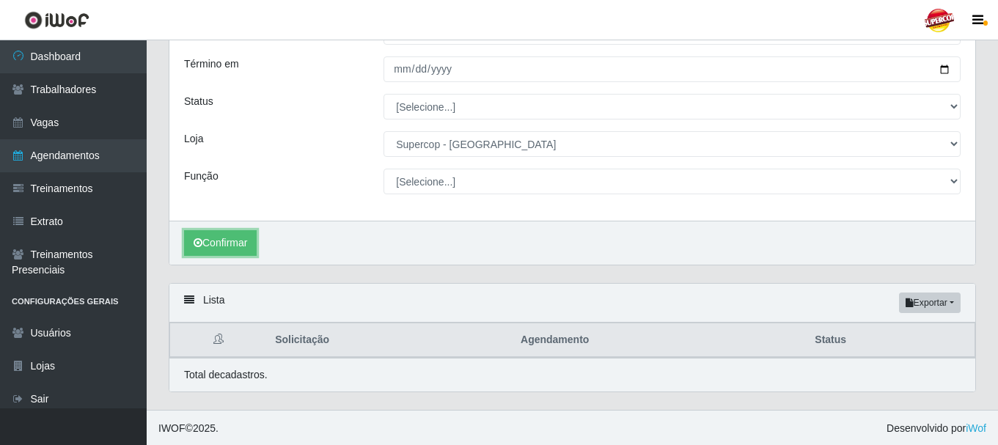
scroll to position [125, 0]
click at [239, 245] on button "Confirmar" at bounding box center [220, 242] width 73 height 26
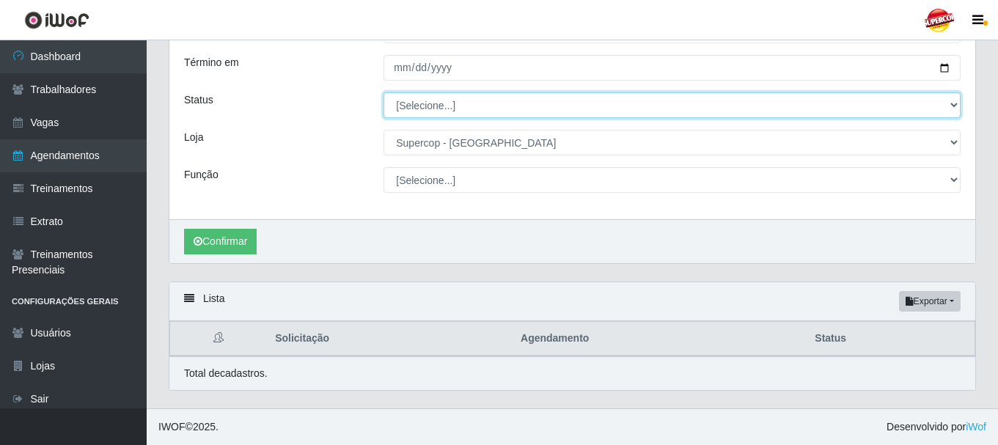
click at [955, 106] on select "[Selecione...] AGENDADO AGUARDANDO LIBERAR EM ANDAMENTO EM REVISÃO FINALIZADO C…" at bounding box center [672, 105] width 577 height 26
select select "AGUARDANDO LIBERAR"
click at [384, 92] on select "[Selecione...] AGENDADO AGUARDANDO LIBERAR EM ANDAMENTO EM REVISÃO FINALIZADO C…" at bounding box center [672, 105] width 577 height 26
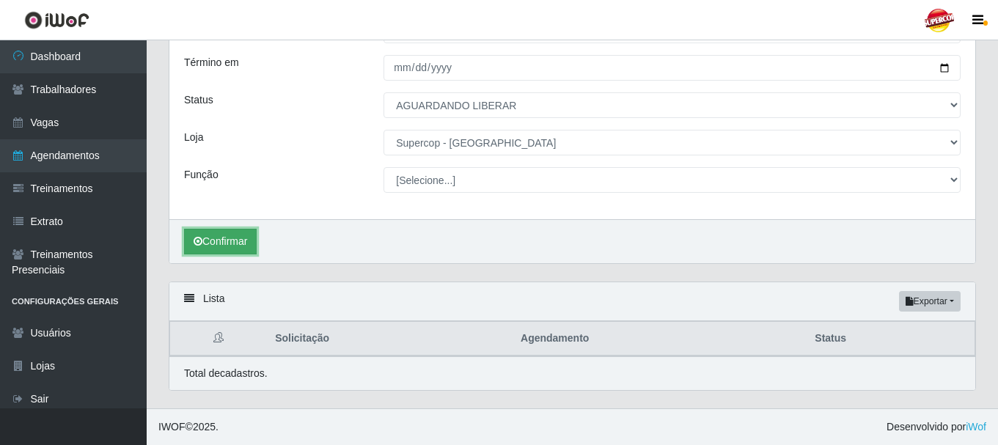
click at [219, 244] on button "Confirmar" at bounding box center [220, 242] width 73 height 26
click at [240, 243] on button "Confirmar" at bounding box center [220, 242] width 73 height 26
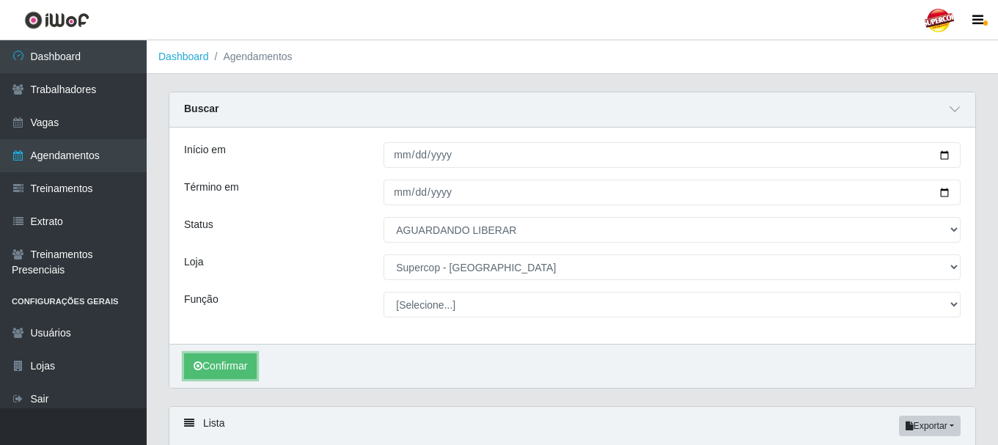
scroll to position [125, 0]
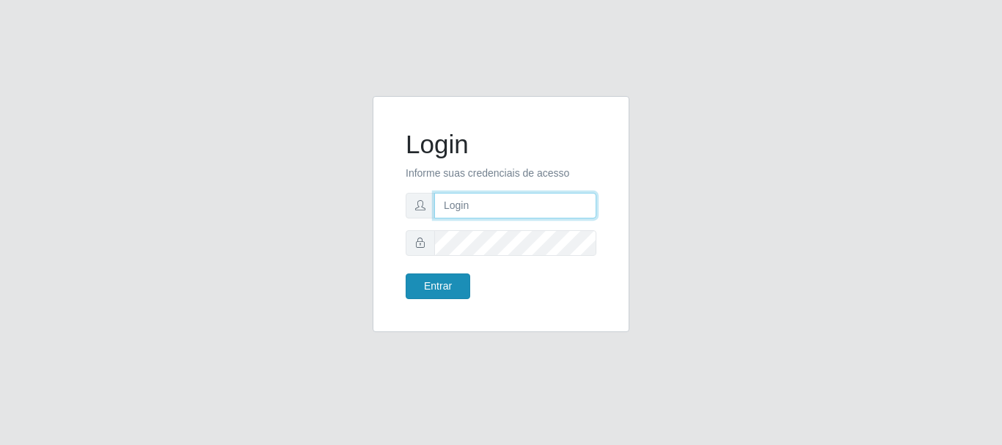
type input "victorbarros983@gmail.com"
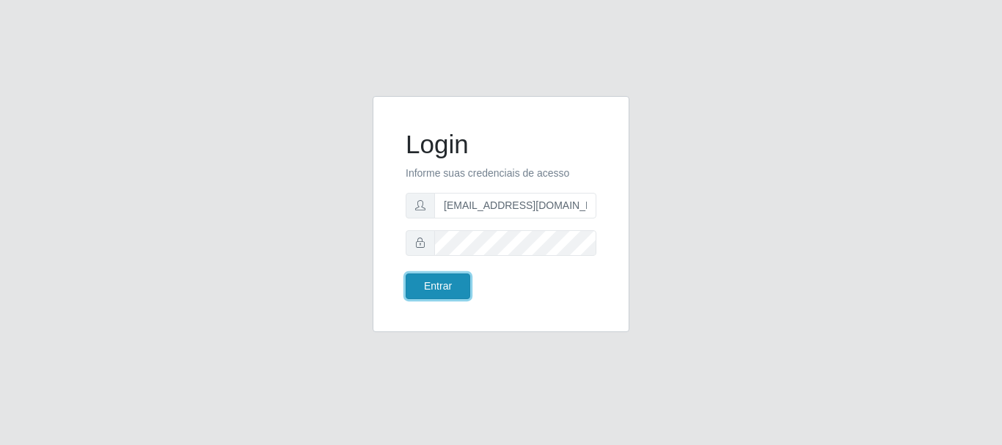
click at [445, 285] on button "Entrar" at bounding box center [438, 287] width 65 height 26
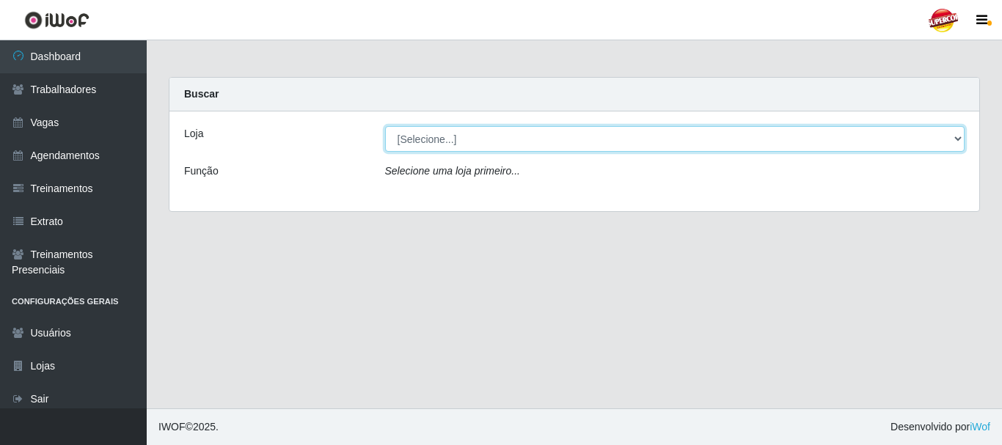
click at [957, 138] on select "[Selecione...] Supercop - São Francisco" at bounding box center [675, 139] width 580 height 26
select select "522"
click at [385, 126] on select "[Selecione...] Supercop - São Francisco" at bounding box center [675, 139] width 580 height 26
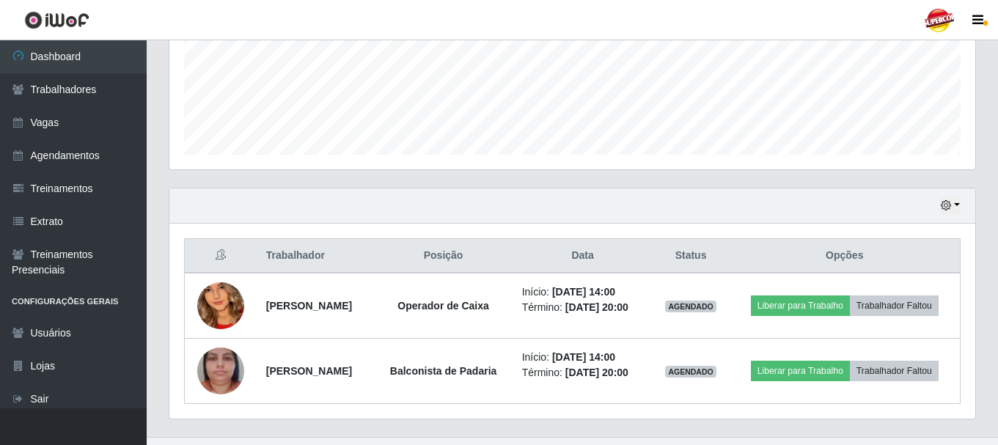
scroll to position [398, 0]
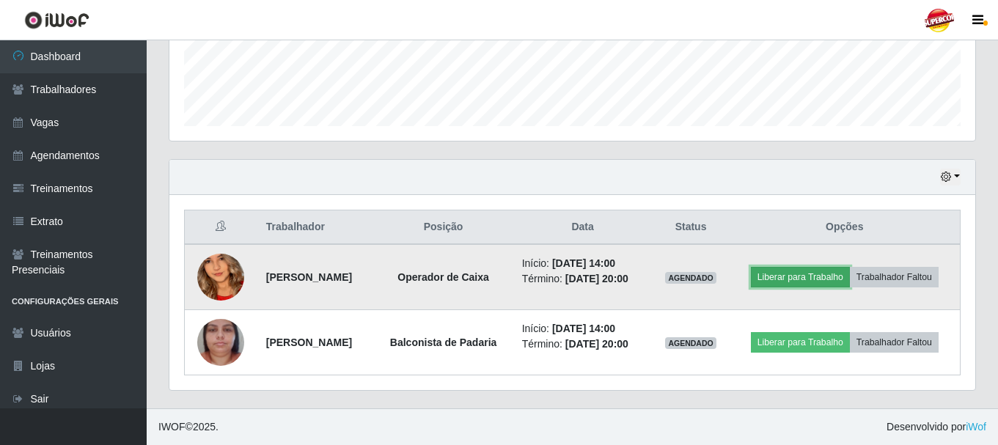
click at [800, 278] on button "Liberar para Trabalho" at bounding box center [800, 277] width 99 height 21
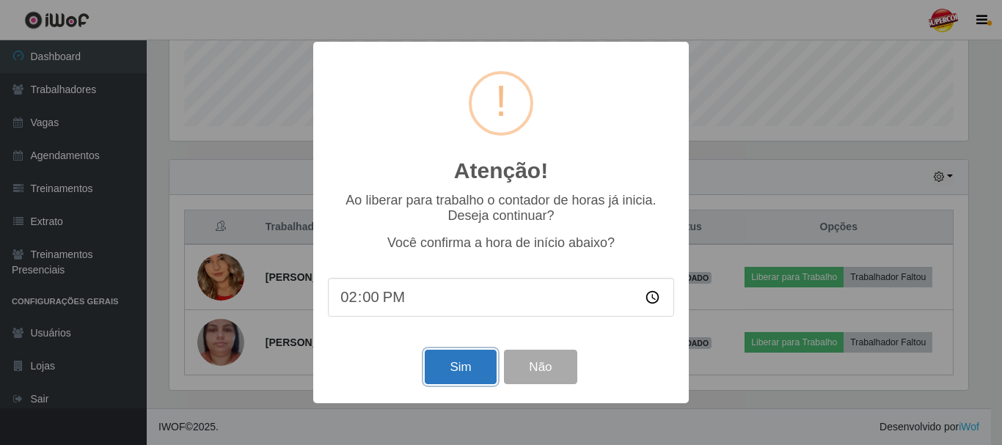
click at [478, 373] on button "Sim" at bounding box center [460, 367] width 71 height 34
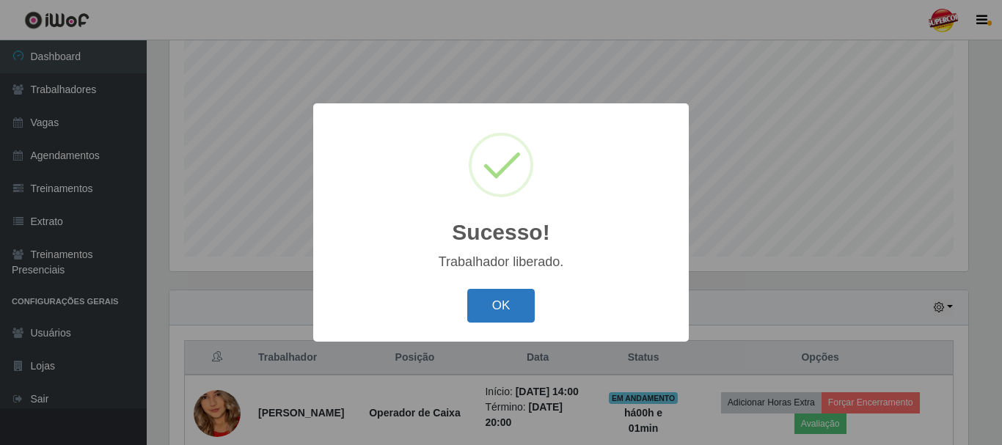
click at [508, 310] on button "OK" at bounding box center [501, 306] width 68 height 34
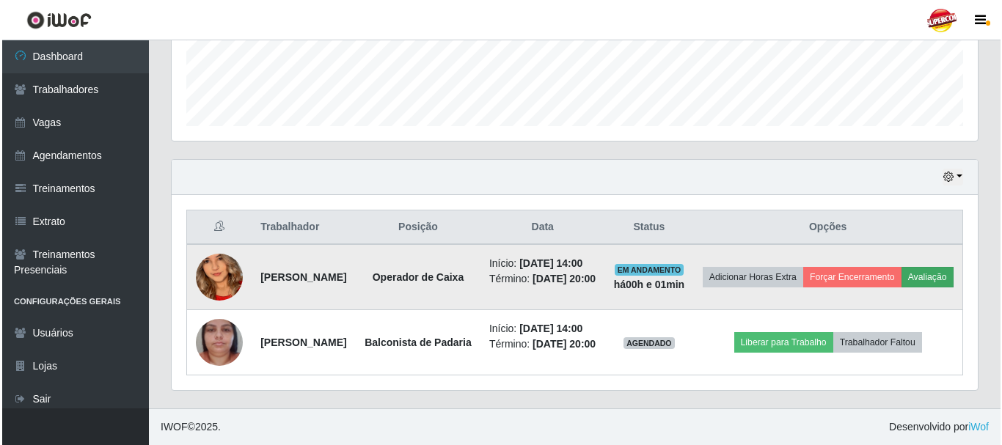
scroll to position [451, 0]
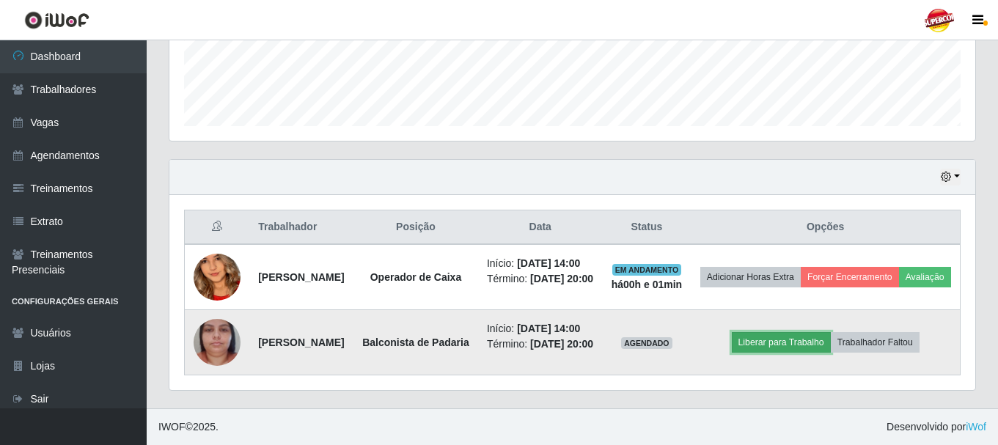
click at [781, 336] on button "Liberar para Trabalho" at bounding box center [781, 342] width 99 height 21
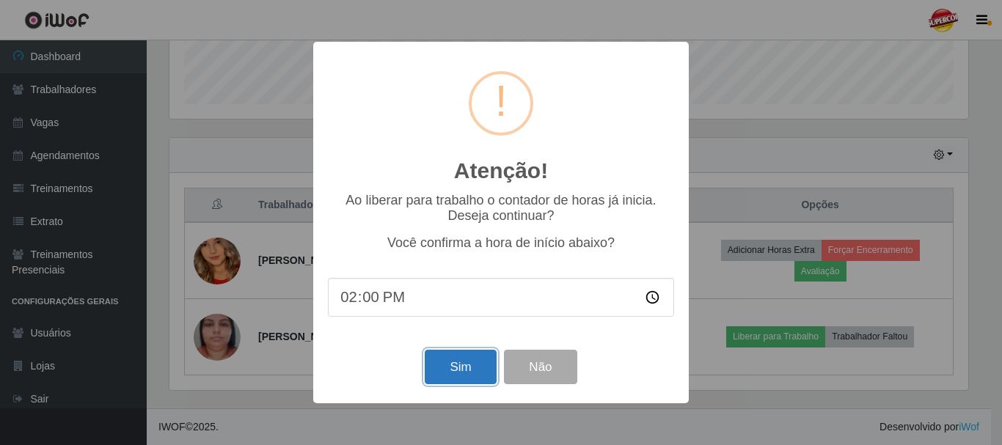
click at [462, 357] on button "Sim" at bounding box center [460, 367] width 71 height 34
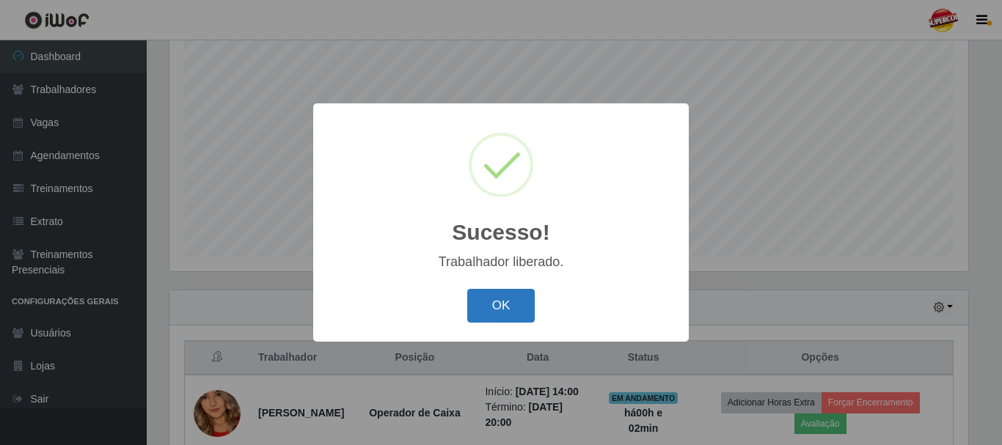
click at [511, 299] on button "OK" at bounding box center [501, 306] width 68 height 34
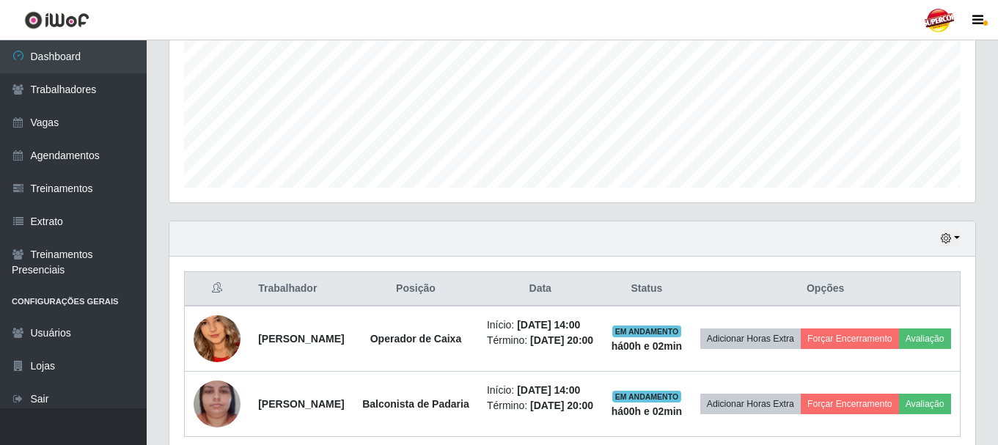
scroll to position [414, 0]
